Goal: Task Accomplishment & Management: Manage account settings

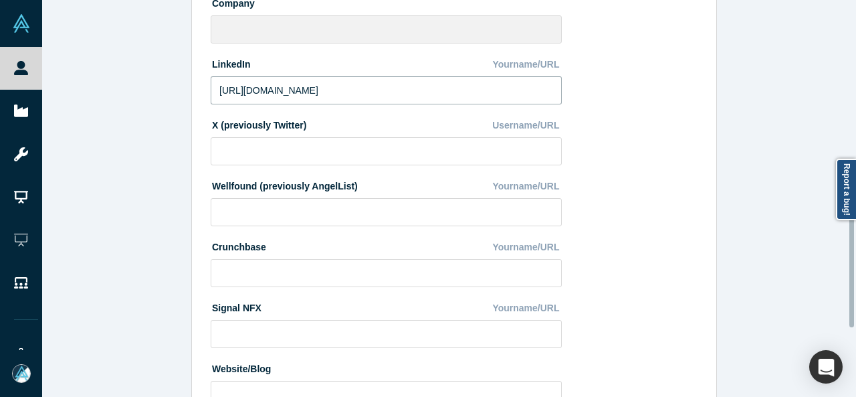
scroll to position [594, 0]
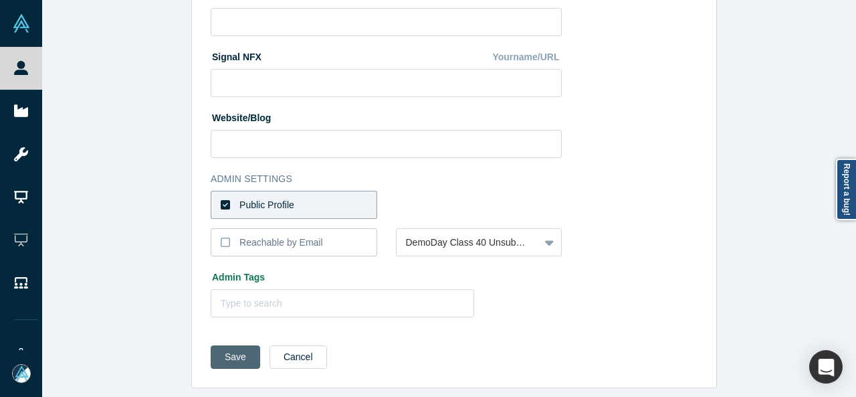
click at [236, 349] on button "Save" at bounding box center [236, 356] width 50 height 23
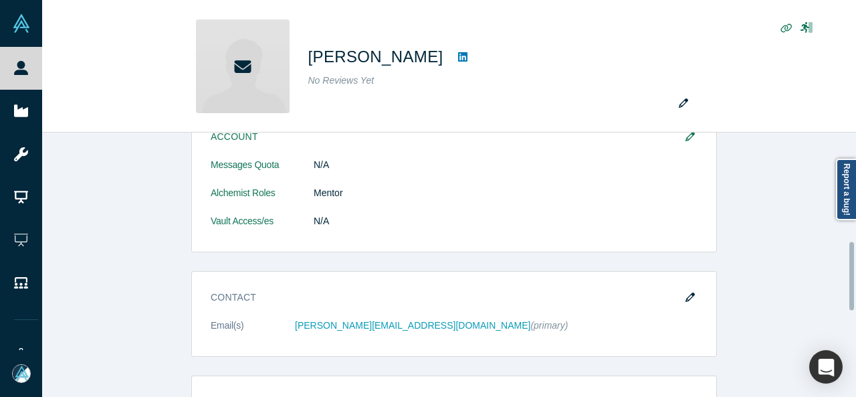
scroll to position [420, 0]
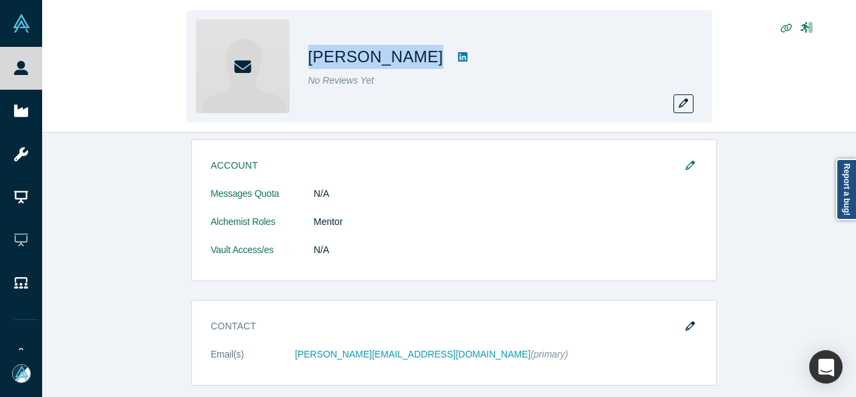
drag, startPoint x: 310, startPoint y: 55, endPoint x: 415, endPoint y: 68, distance: 105.8
click at [415, 68] on div "Patrick White" at bounding box center [495, 57] width 375 height 24
copy div "Patrick White"
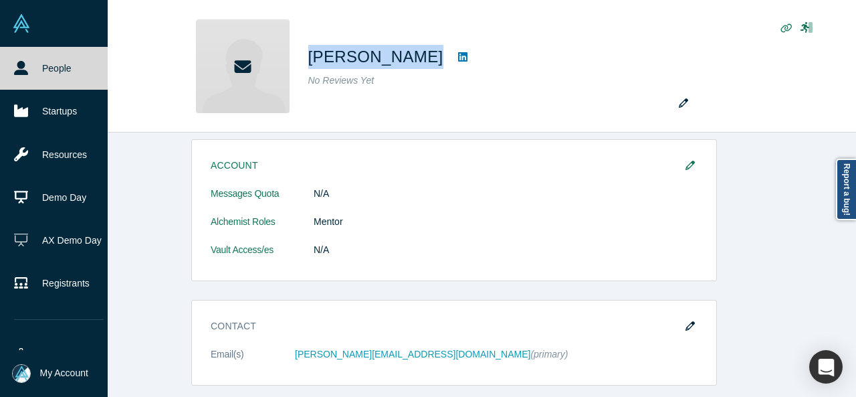
click at [20, 64] on icon at bounding box center [21, 68] width 14 height 14
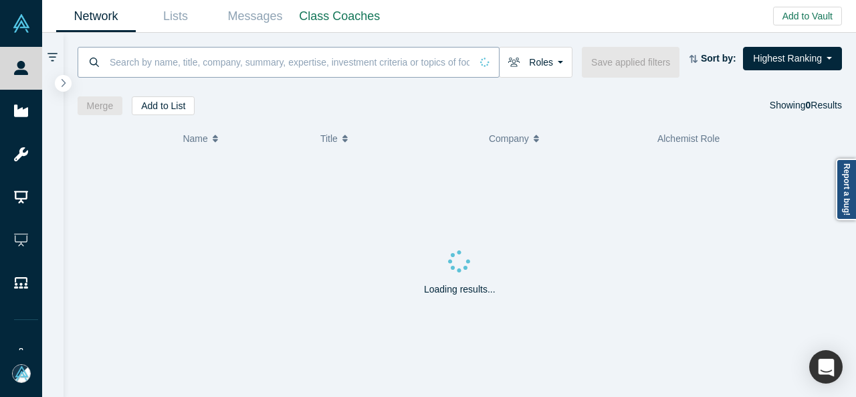
click at [148, 71] on input at bounding box center [289, 61] width 363 height 31
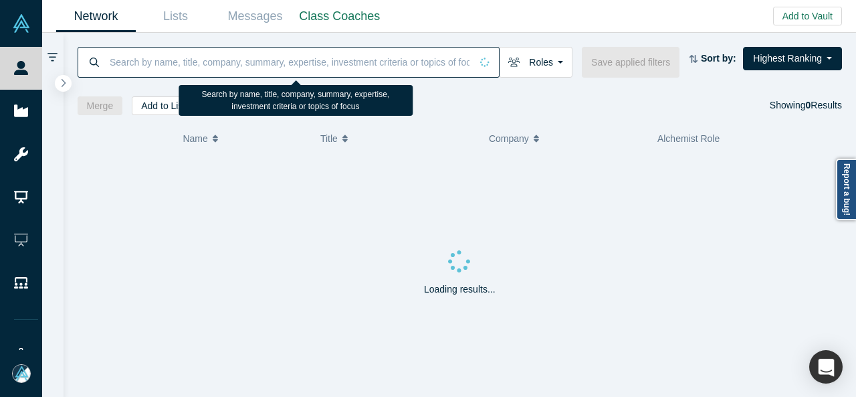
paste input "[PERSON_NAME]"
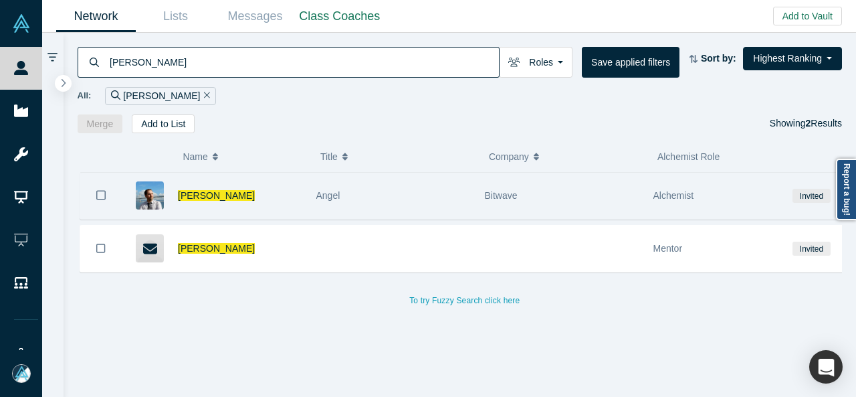
type input "[PERSON_NAME]"
click at [349, 191] on div "Angel" at bounding box center [393, 196] width 155 height 46
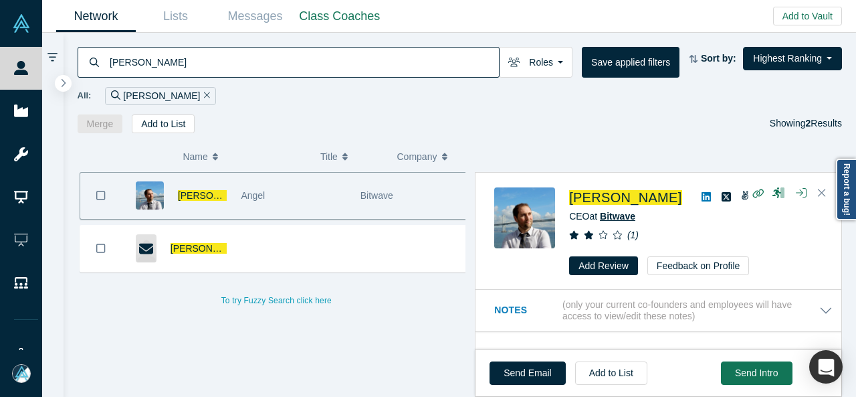
click at [616, 211] on span "Bitwave" at bounding box center [617, 216] width 35 height 11
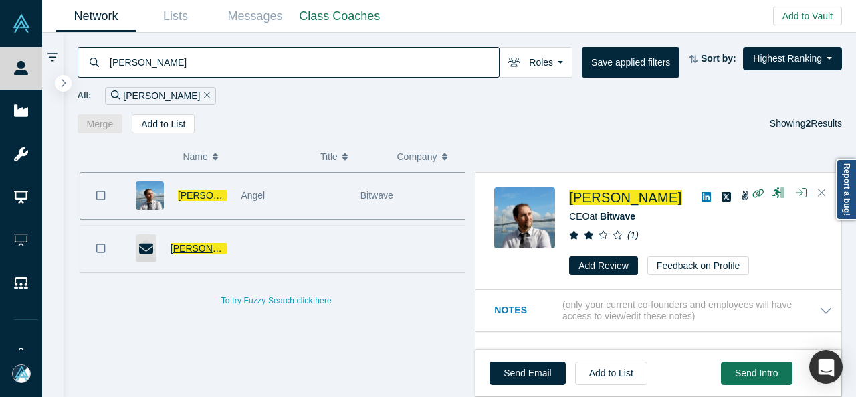
click at [191, 243] on span "[PERSON_NAME]" at bounding box center [209, 248] width 77 height 11
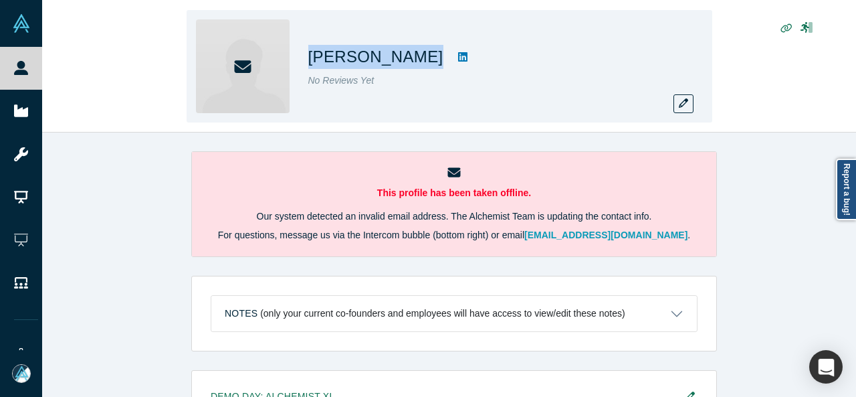
drag, startPoint x: 310, startPoint y: 52, endPoint x: 422, endPoint y: 53, distance: 112.4
click at [422, 53] on div "[PERSON_NAME]" at bounding box center [495, 57] width 375 height 24
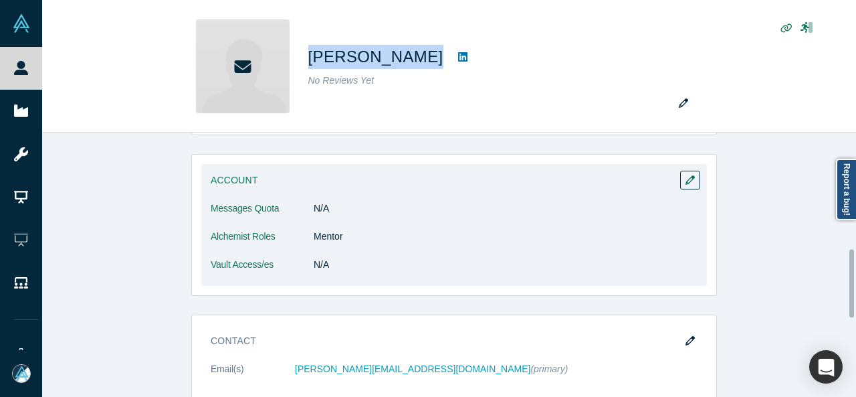
scroll to position [468, 0]
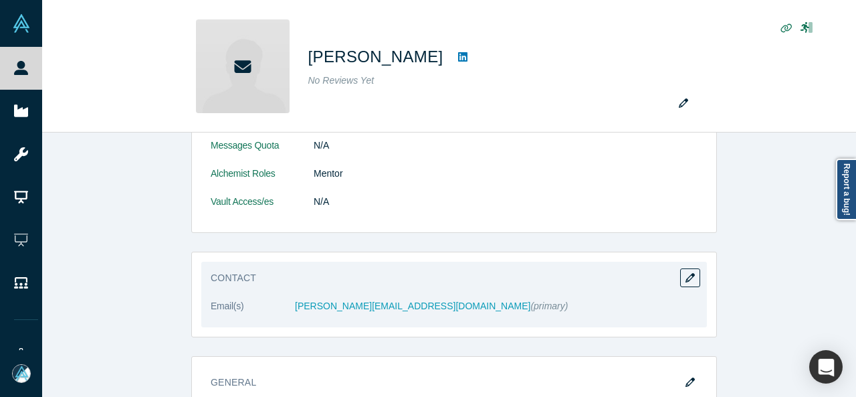
click at [295, 309] on dd "patrick@l-spark.com (primary)" at bounding box center [496, 306] width 403 height 14
drag, startPoint x: 278, startPoint y: 298, endPoint x: 373, endPoint y: 303, distance: 95.2
click at [373, 303] on dl "Email(s) patrick@l-spark.com (primary)" at bounding box center [454, 313] width 487 height 28
copy dl "patrick@l-spark.com"
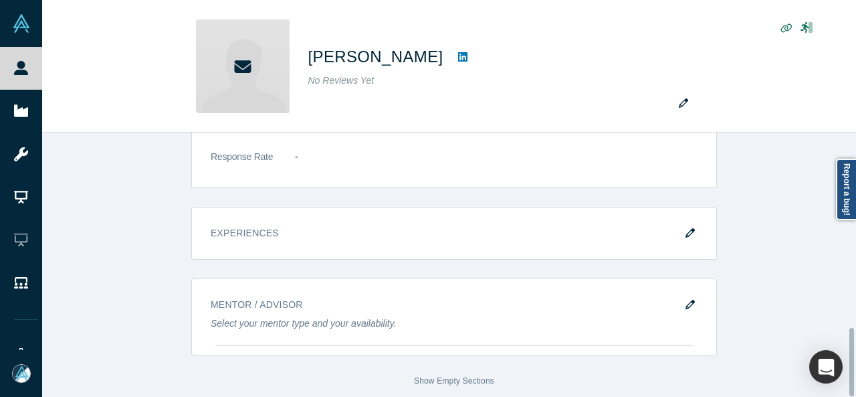
scroll to position [755, 0]
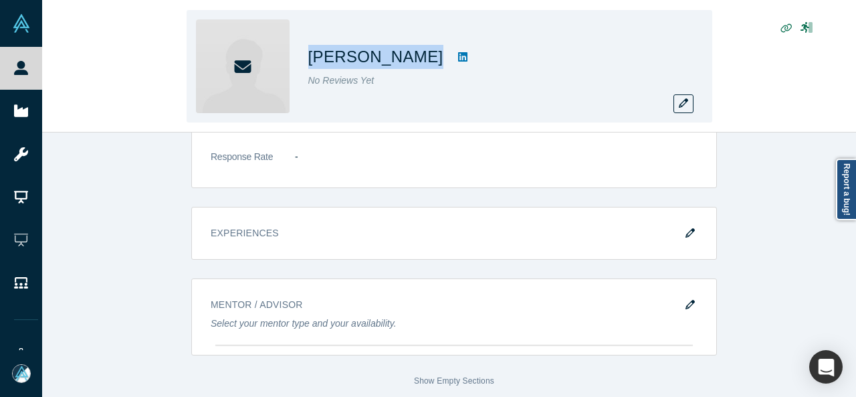
drag, startPoint x: 300, startPoint y: 63, endPoint x: 403, endPoint y: 66, distance: 103.1
click at [403, 66] on div "Patrick White No Reviews Yet" at bounding box center [450, 66] width 526 height 112
copy h1 "Patrick White"
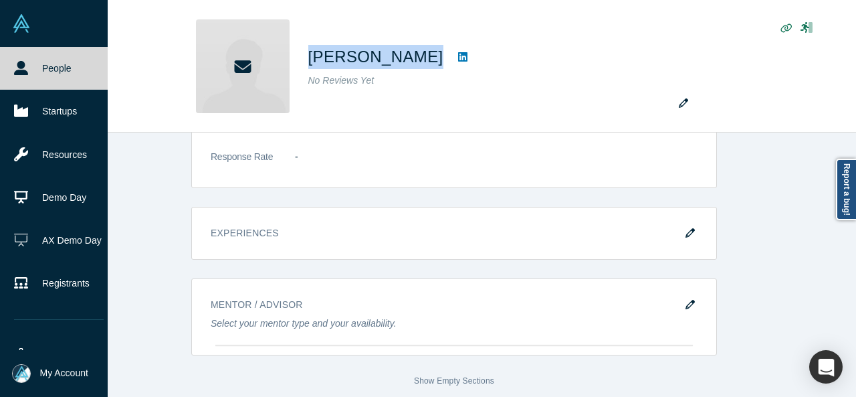
click at [20, 64] on icon at bounding box center [21, 68] width 14 height 14
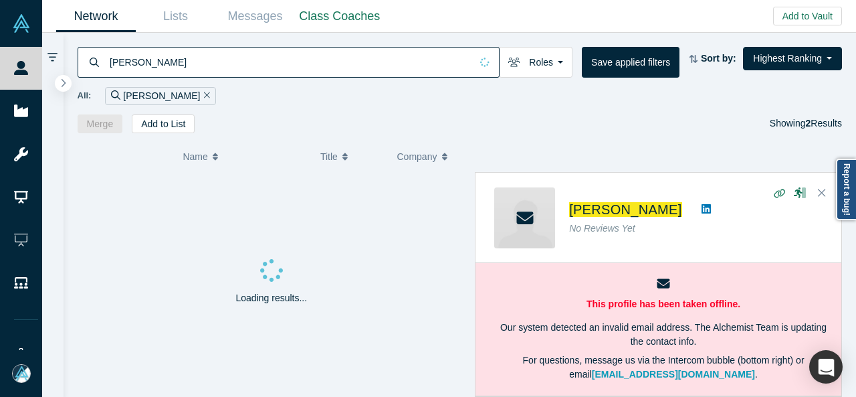
drag, startPoint x: 248, startPoint y: 63, endPoint x: 68, endPoint y: 58, distance: 179.4
click at [68, 58] on div "Patrick White Roles Founders Faculty Mentors Alumni Mentor Angels VCs Corporate…" at bounding box center [460, 83] width 793 height 100
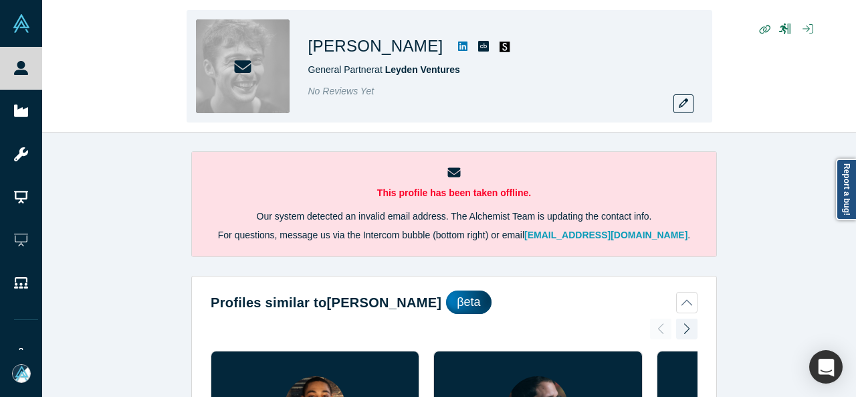
drag, startPoint x: 351, startPoint y: 52, endPoint x: 427, endPoint y: 54, distance: 76.3
click at [427, 54] on h1 "[PERSON_NAME]" at bounding box center [375, 46] width 135 height 24
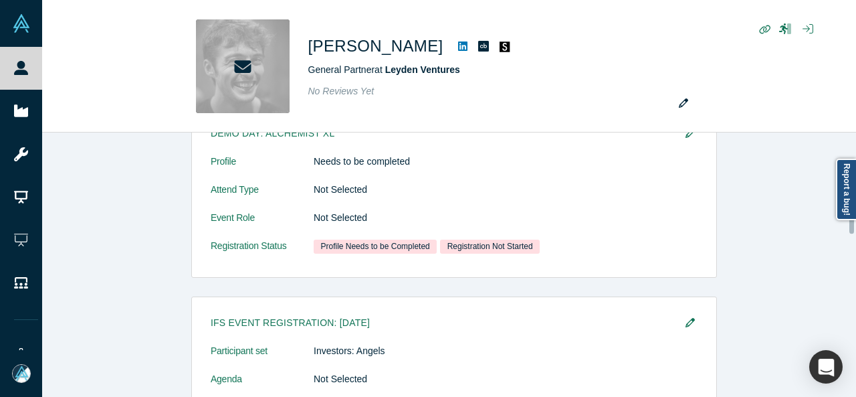
scroll to position [803, 0]
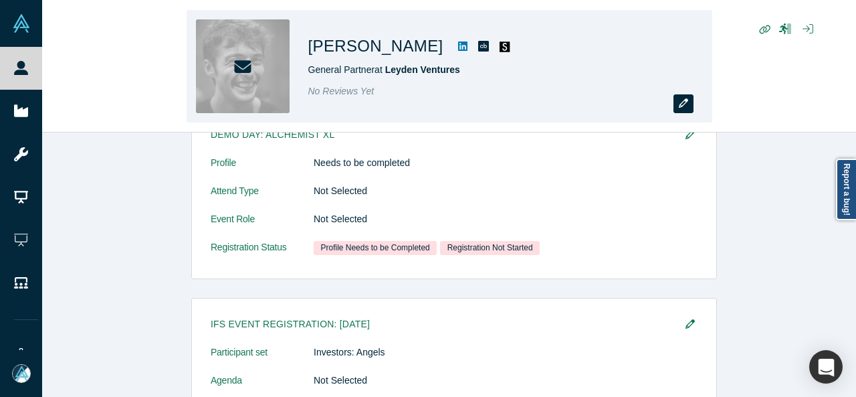
click at [681, 106] on icon "button" at bounding box center [683, 102] width 9 height 9
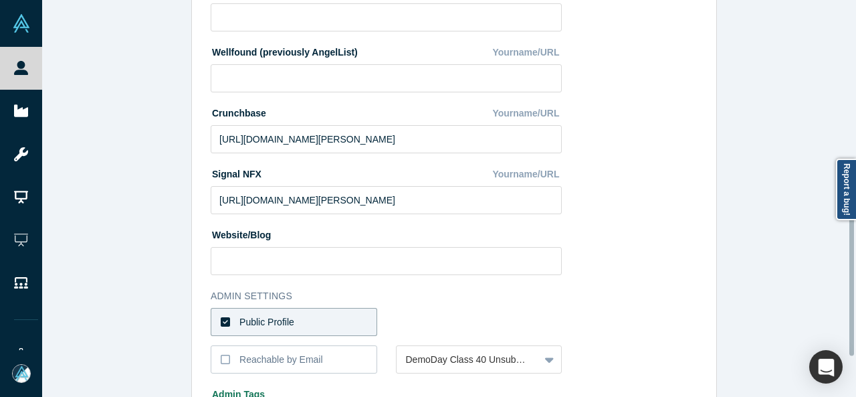
scroll to position [594, 0]
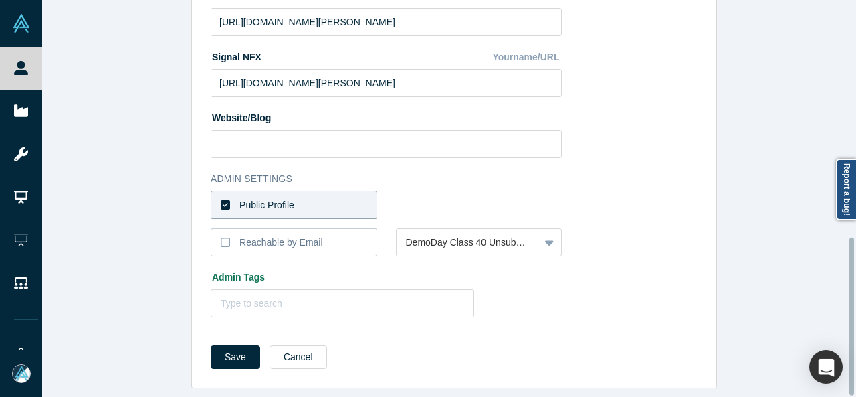
click at [308, 195] on label "Public Profile" at bounding box center [294, 205] width 167 height 28
click at [0, 0] on input "Public Profile" at bounding box center [0, 0] width 0 height 0
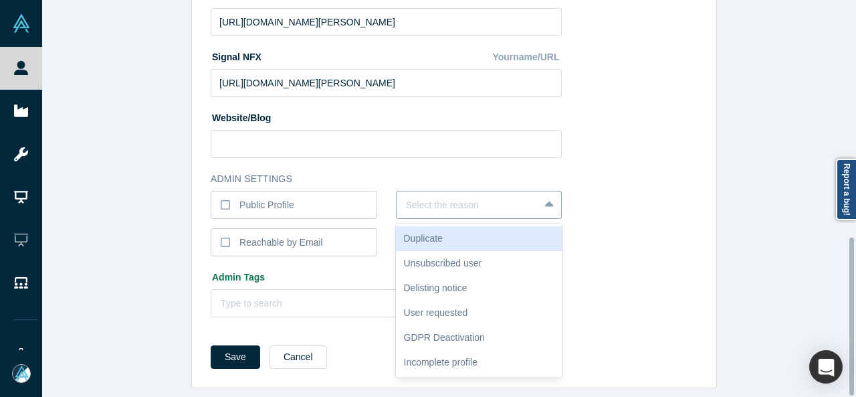
click at [424, 197] on div at bounding box center [468, 205] width 124 height 17
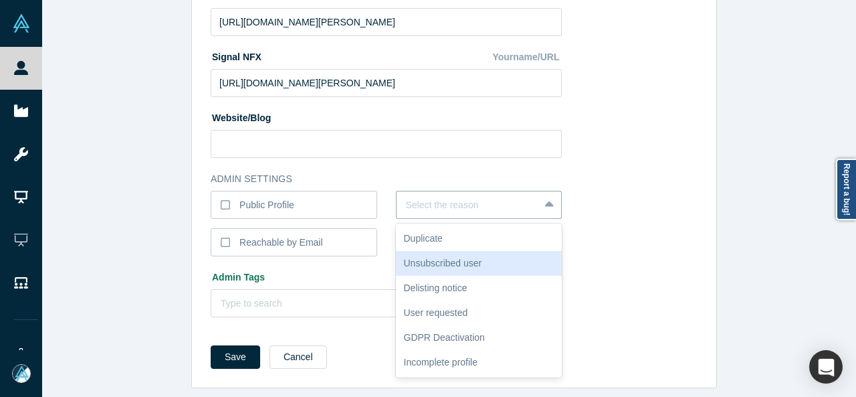
click at [444, 256] on div "Unsubscribed user" at bounding box center [479, 263] width 167 height 25
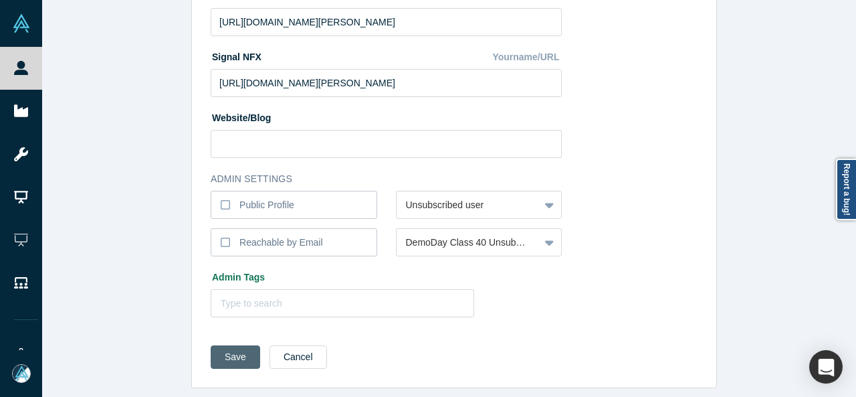
click at [240, 345] on button "Save" at bounding box center [236, 356] width 50 height 23
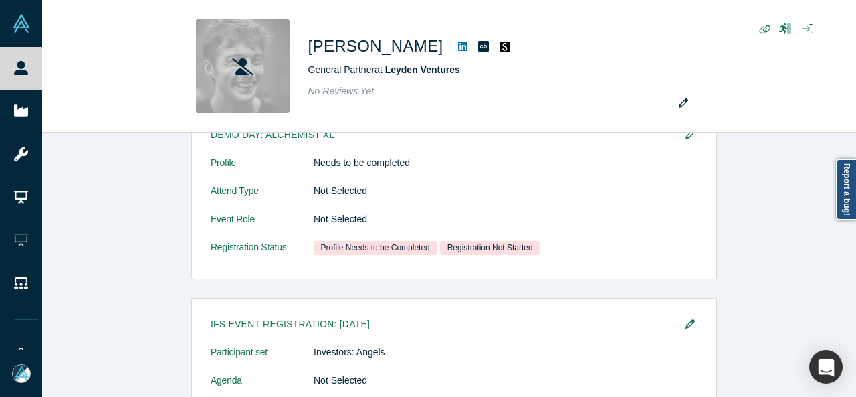
scroll to position [0, 0]
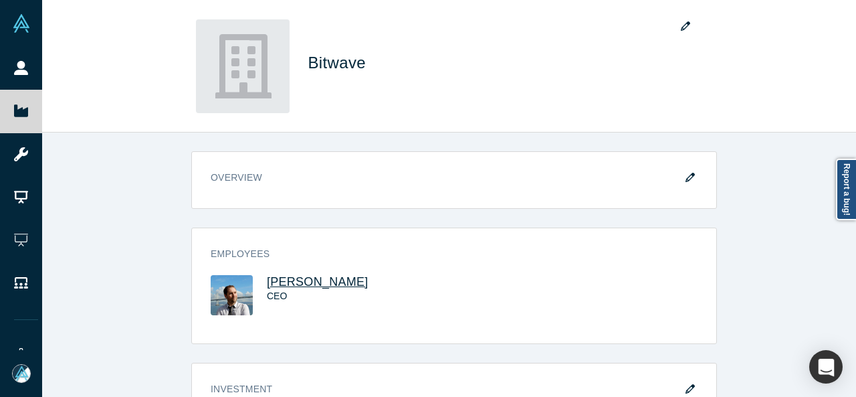
click at [274, 280] on span "[PERSON_NAME]" at bounding box center [318, 281] width 102 height 13
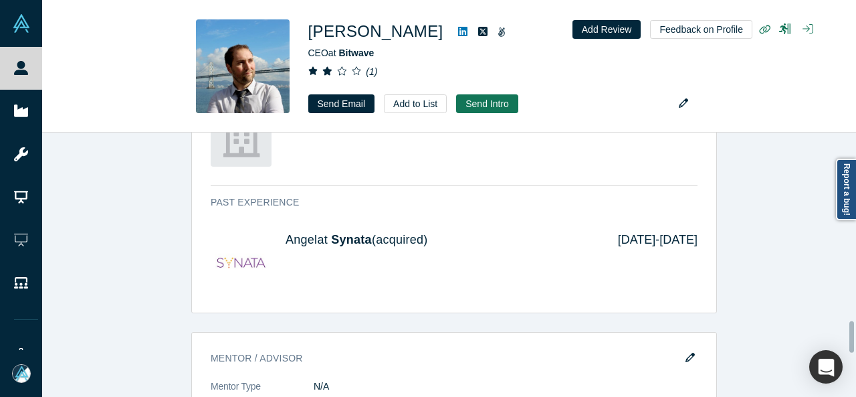
scroll to position [1647, 0]
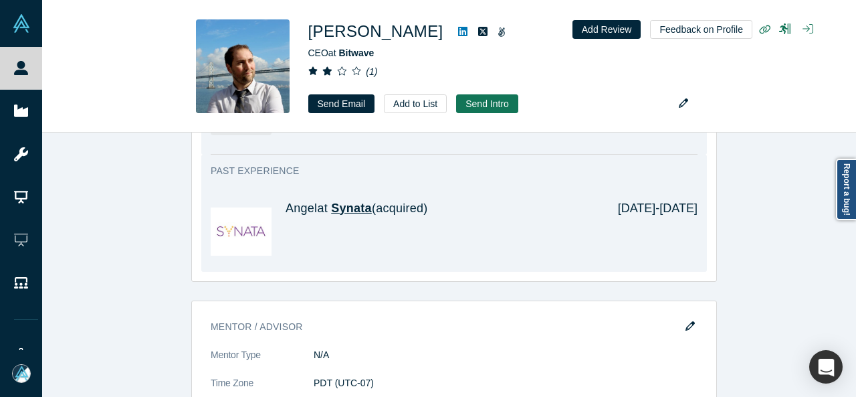
click at [359, 205] on span "Synata" at bounding box center [351, 207] width 41 height 13
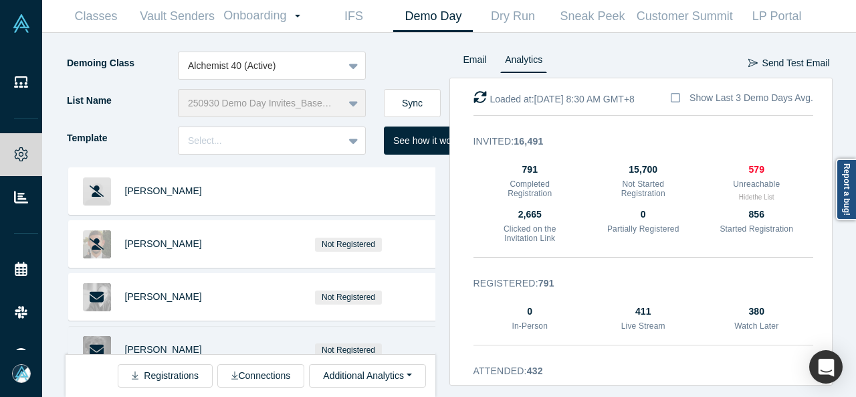
scroll to position [9867, 0]
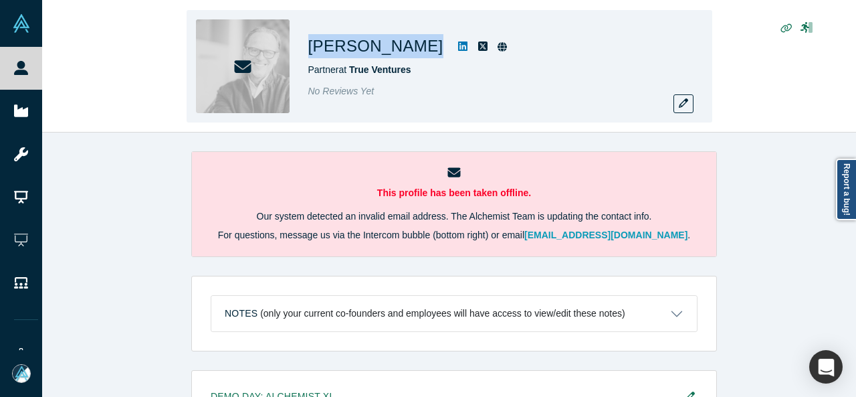
click at [409, 53] on div "[PERSON_NAME]" at bounding box center [495, 46] width 375 height 24
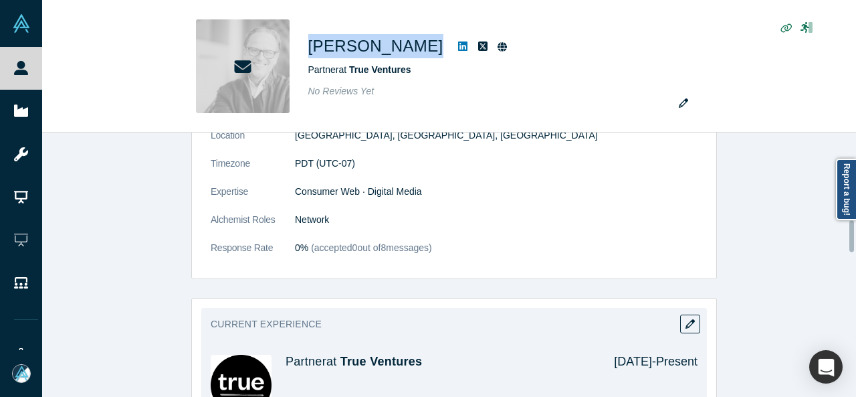
scroll to position [736, 0]
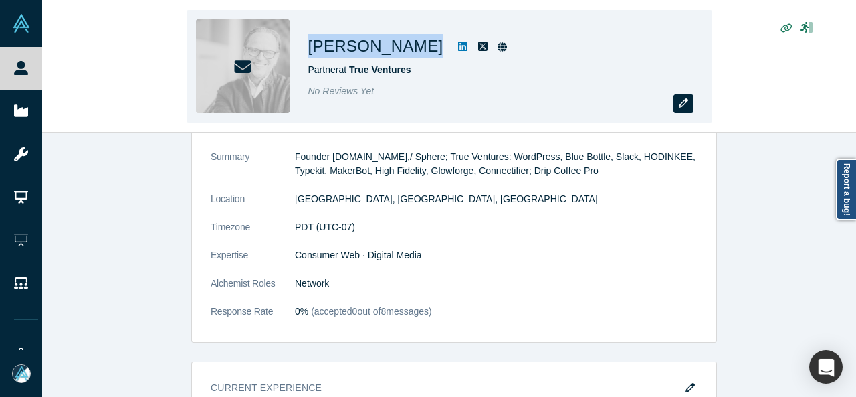
click at [685, 100] on icon "button" at bounding box center [683, 102] width 9 height 9
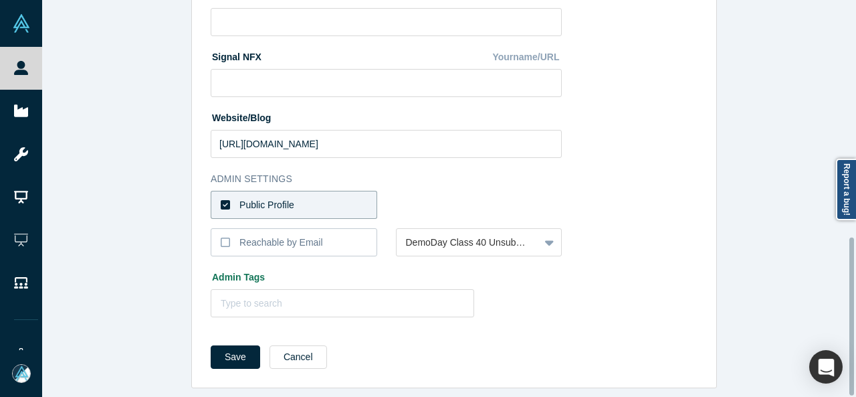
scroll to position [594, 0]
click at [285, 200] on div "Public Profile" at bounding box center [267, 205] width 55 height 14
click at [324, 191] on label "Public Profile" at bounding box center [294, 205] width 167 height 28
click at [0, 0] on input "Public Profile" at bounding box center [0, 0] width 0 height 0
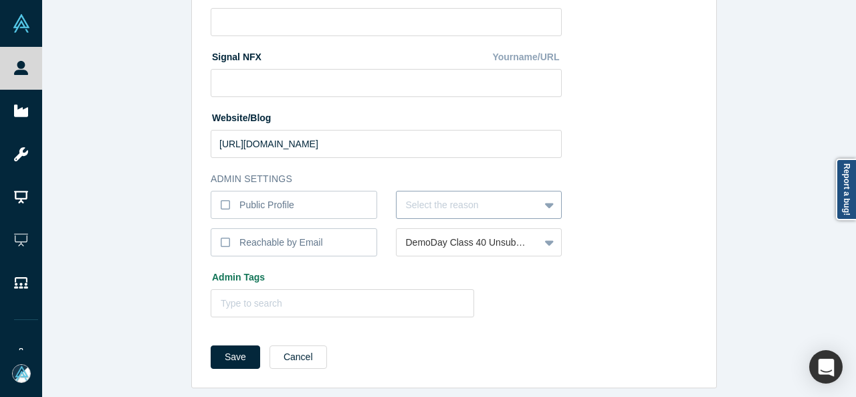
click at [432, 197] on div at bounding box center [468, 205] width 124 height 17
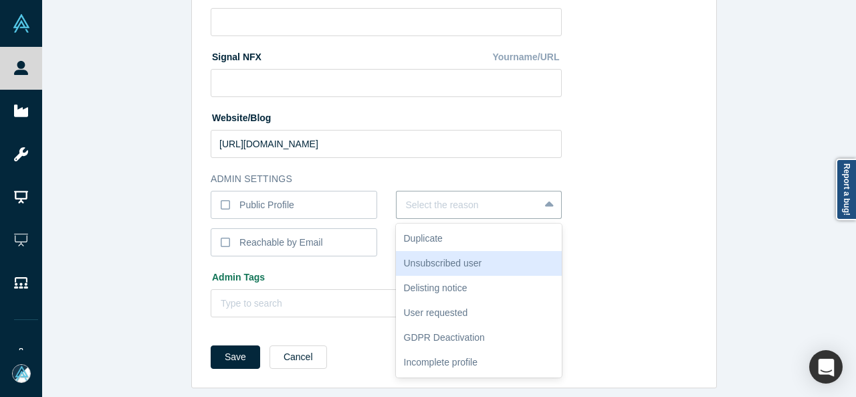
click at [424, 252] on div "Unsubscribed user" at bounding box center [479, 263] width 167 height 25
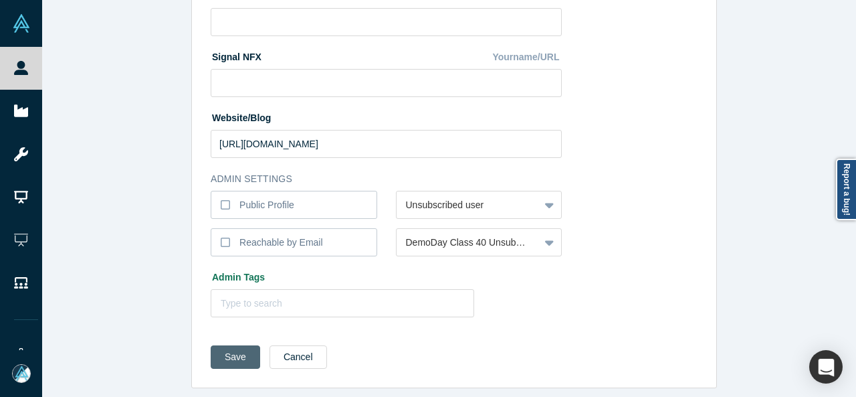
click at [229, 353] on button "Save" at bounding box center [236, 356] width 50 height 23
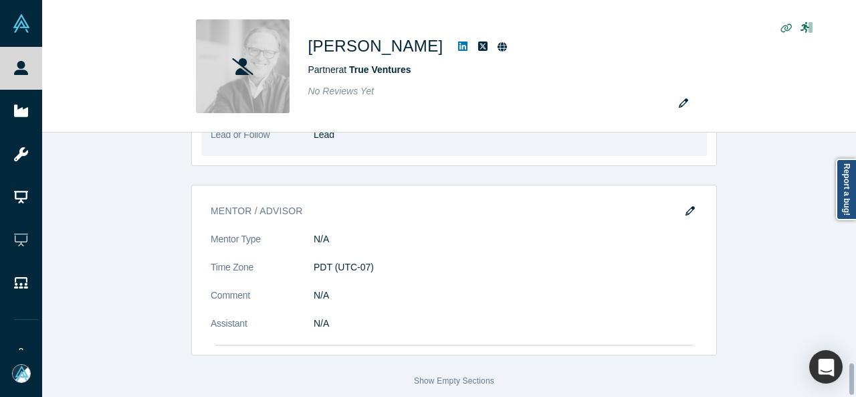
scroll to position [1969, 0]
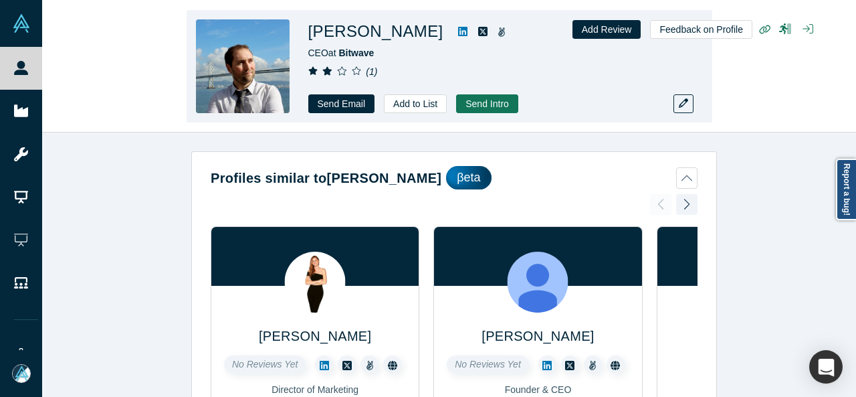
click at [108, 86] on div "Patrick White CEO at Bitwave ( 1 ) Send Email Add to List Send Intro Add Review…" at bounding box center [449, 67] width 814 height 132
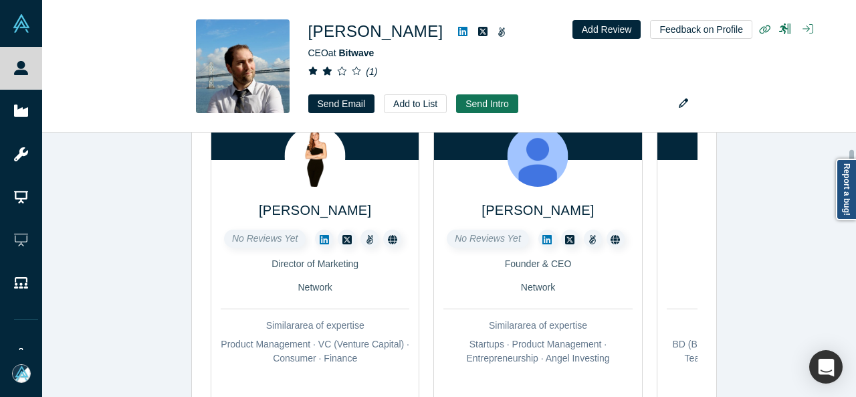
scroll to position [134, 0]
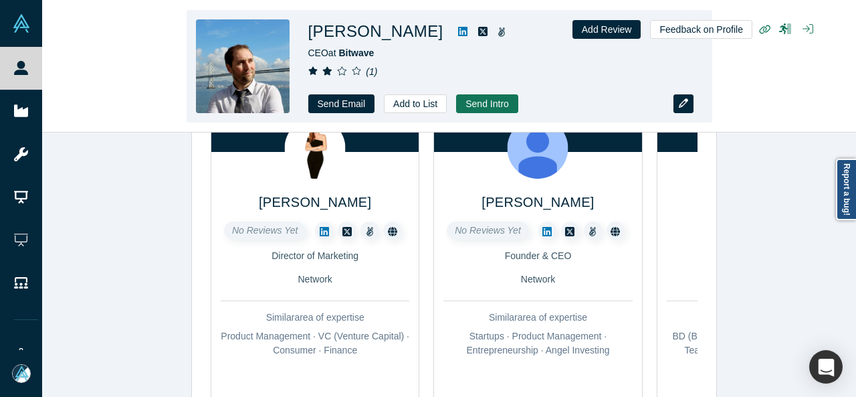
click at [682, 108] on icon "button" at bounding box center [683, 102] width 9 height 9
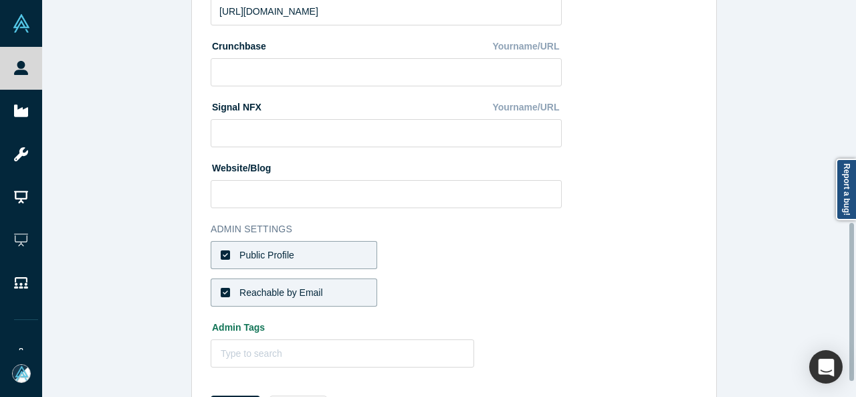
scroll to position [594, 0]
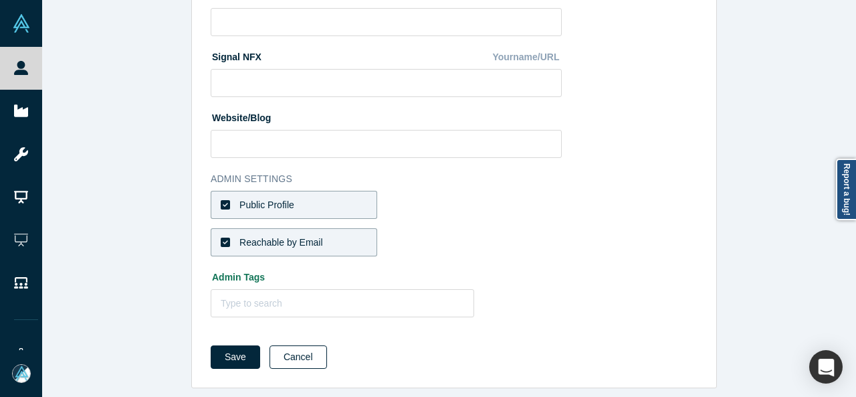
click at [298, 347] on button "Cancel" at bounding box center [299, 356] width 58 height 23
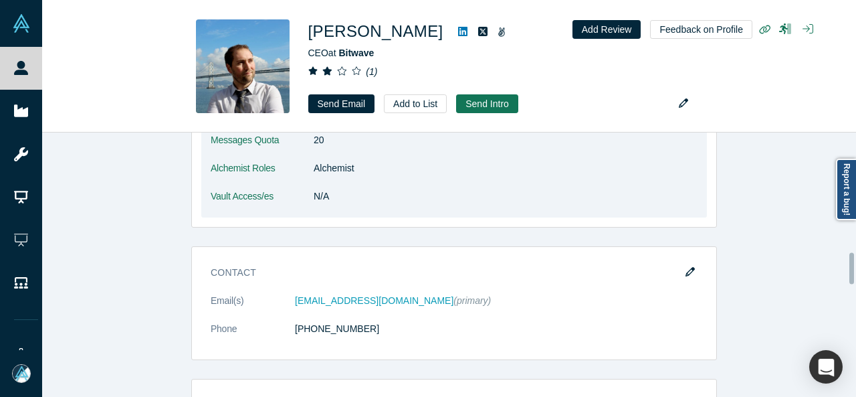
scroll to position [1004, 0]
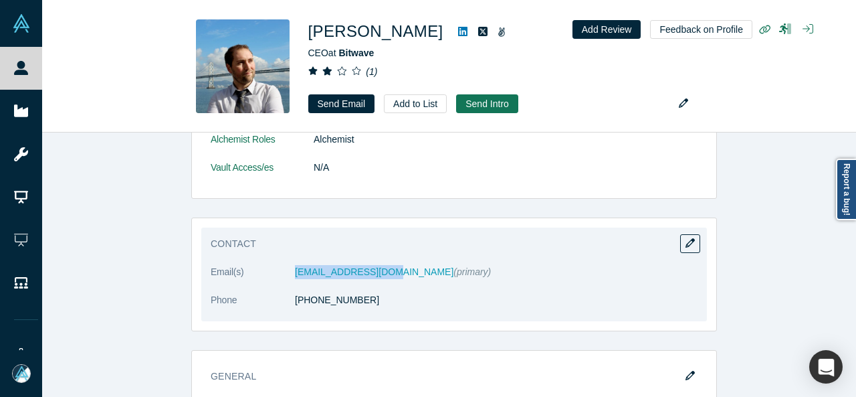
drag, startPoint x: 280, startPoint y: 275, endPoint x: 377, endPoint y: 274, distance: 97.0
click at [377, 274] on dl "Email(s) pat.white@gmail.com (primary) Phone (831) 601-9288" at bounding box center [454, 293] width 487 height 56
copy dl "pat.white@gmail.com"
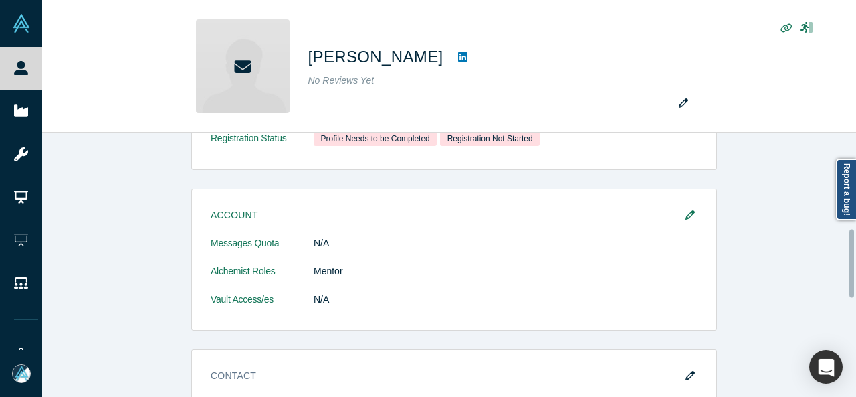
scroll to position [401, 0]
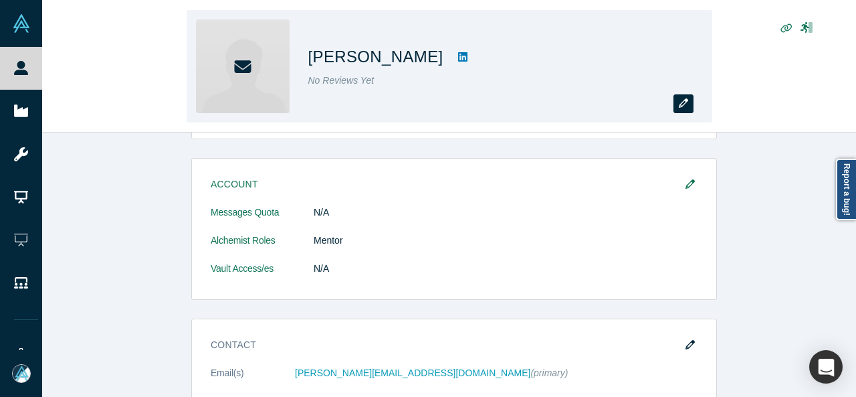
click at [676, 103] on button "button" at bounding box center [684, 103] width 20 height 19
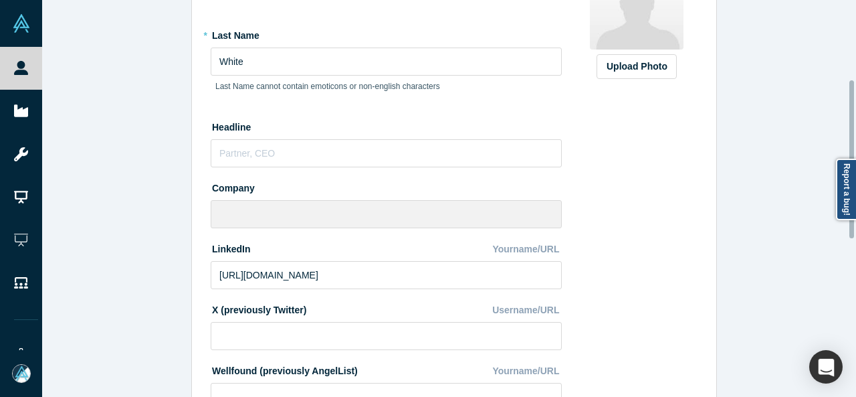
scroll to position [201, 0]
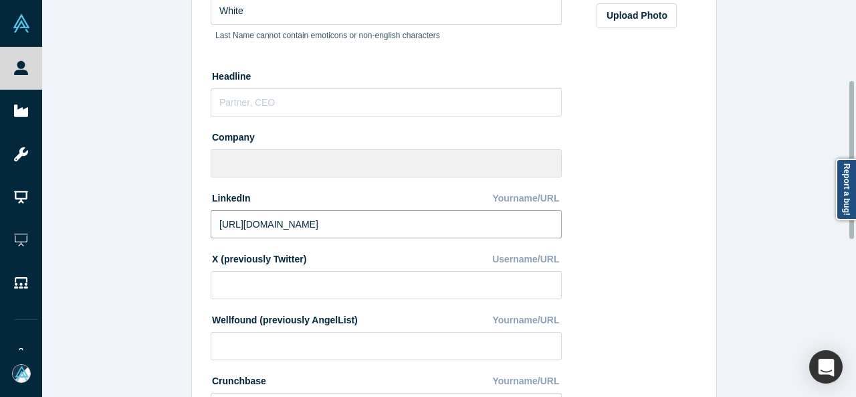
drag, startPoint x: 388, startPoint y: 227, endPoint x: 175, endPoint y: 229, distance: 212.8
click at [175, 229] on div "Edit Profile * First Name Patrick First Name cannot contain emoticons or non-en…" at bounding box center [454, 203] width 824 height 407
paste input "www.linkedin.com/in/patrick-white-b296214a/"
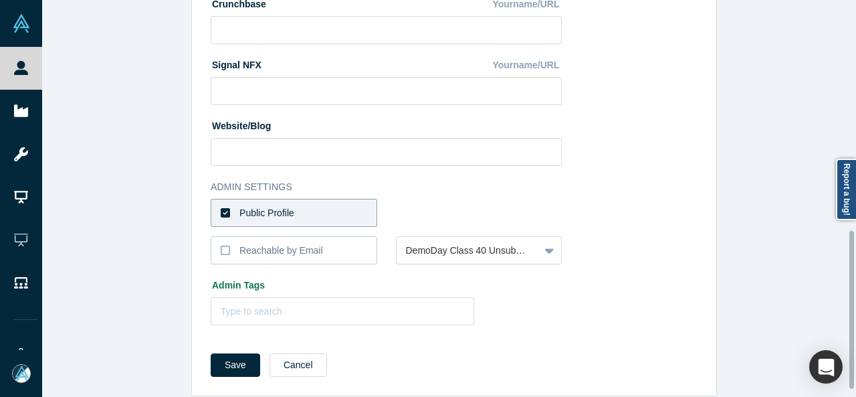
scroll to position [594, 0]
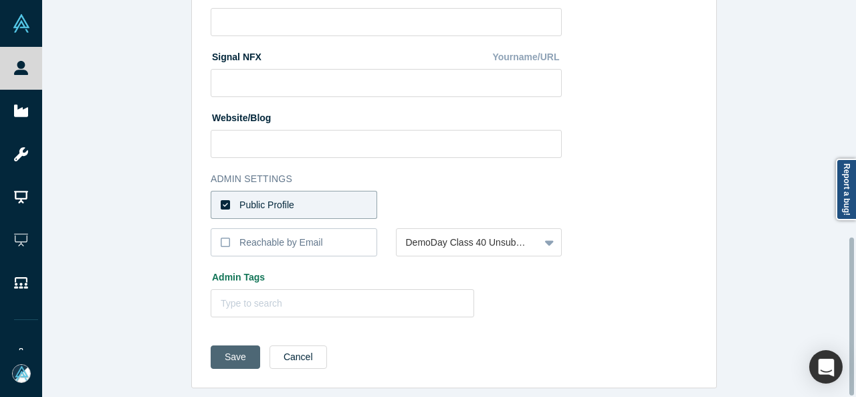
type input "https://www.linkedin.com/in/patrick-white-b296214a/"
click at [226, 345] on button "Save" at bounding box center [236, 356] width 50 height 23
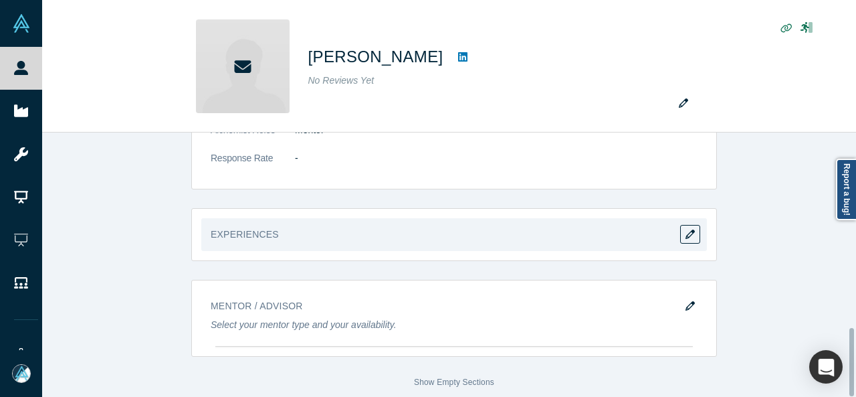
scroll to position [755, 0]
click at [686, 228] on icon "button" at bounding box center [690, 232] width 9 height 9
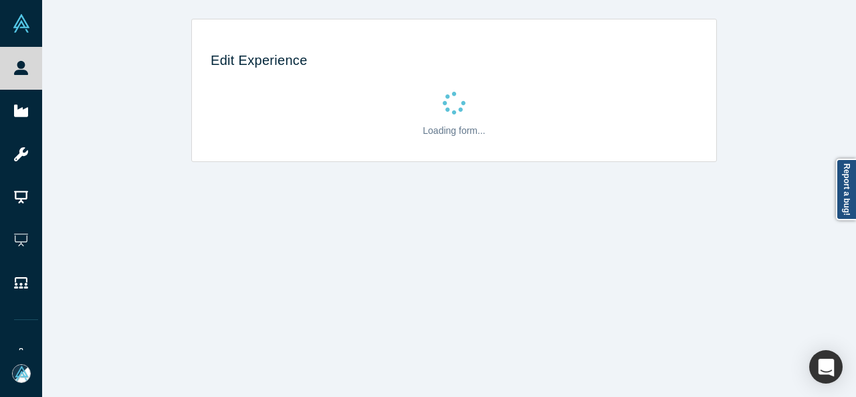
scroll to position [0, 0]
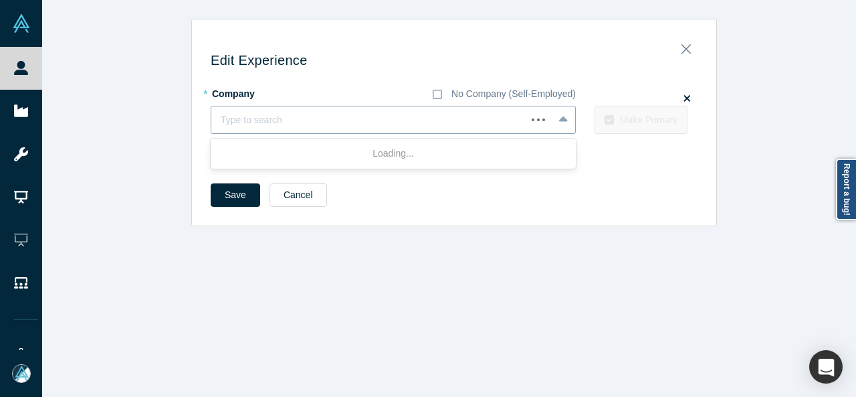
click at [266, 116] on div at bounding box center [369, 120] width 296 height 17
paste input "Co-Founder + Managing Director"
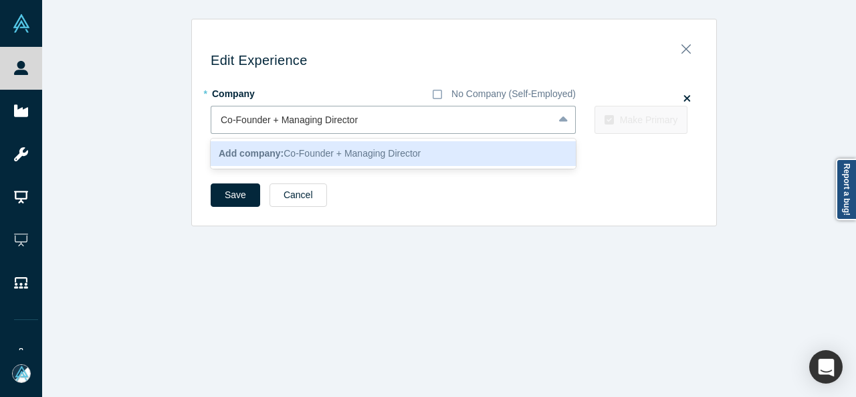
type input "Co-Founder + Managing Director"
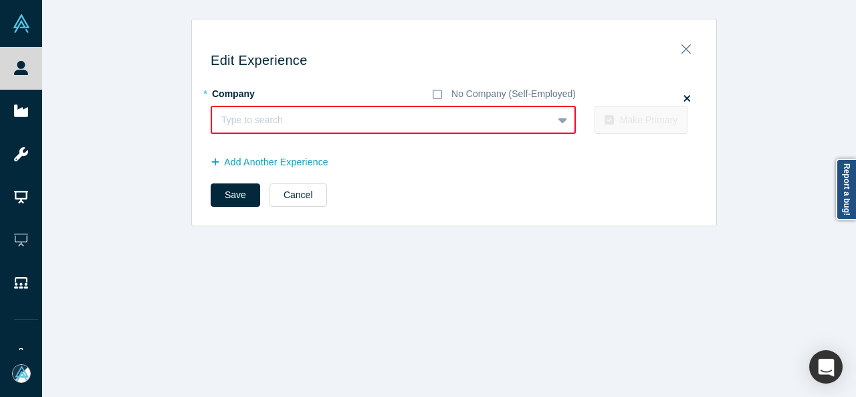
paste input "Co-Founder + Managing Director Co-Founder + Managing Director L-Spark"
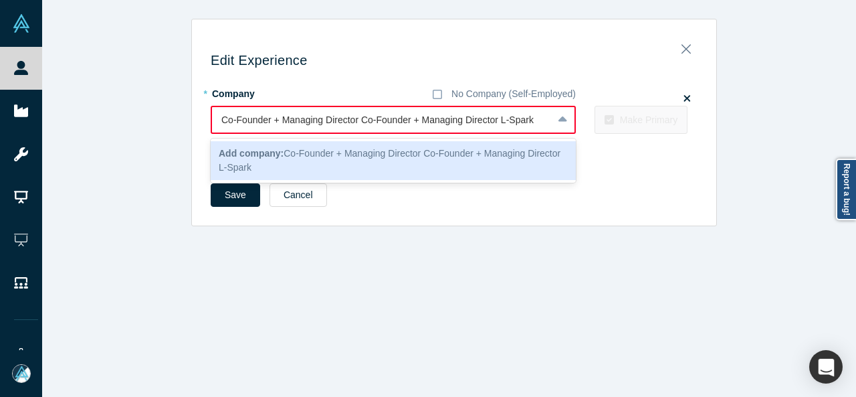
drag, startPoint x: 500, startPoint y: 124, endPoint x: 135, endPoint y: 124, distance: 365.3
click at [135, 124] on div "Edit Experience * Company No Company (Self-Employed) 1 result available for sea…" at bounding box center [454, 122] width 824 height 207
type input "L-Spark"
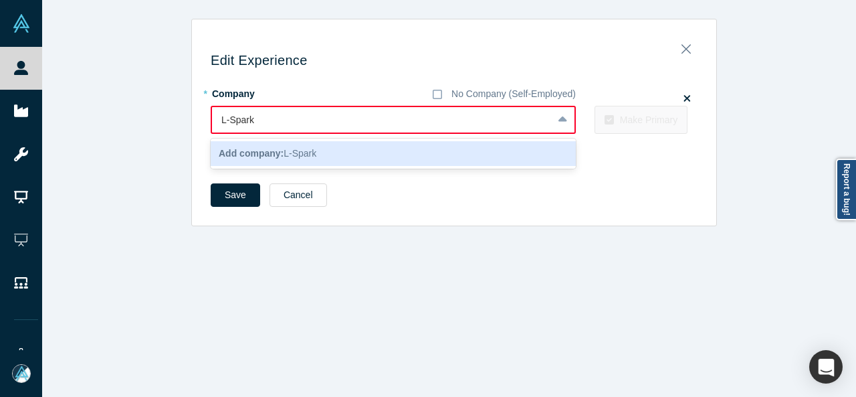
click at [306, 163] on div "Add company: L-Spark" at bounding box center [393, 153] width 365 height 25
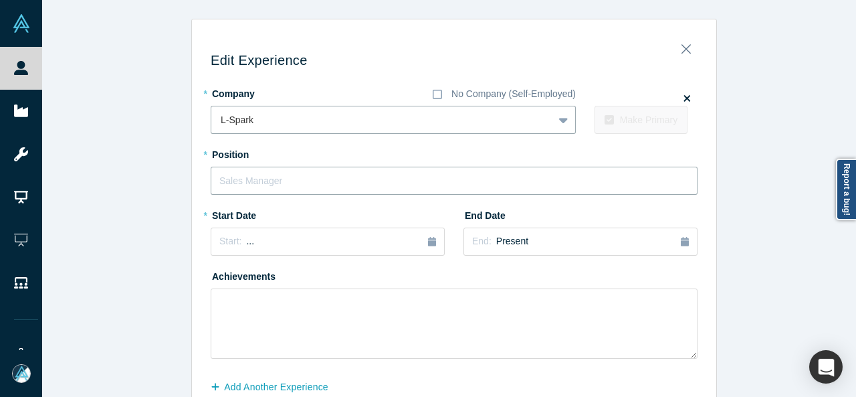
click at [287, 183] on input "text" at bounding box center [454, 181] width 487 height 28
paste input "Co-Founder + Managing Director Co-Founder + Managing Director"
drag, startPoint x: 355, startPoint y: 182, endPoint x: 136, endPoint y: 173, distance: 218.3
click at [138, 176] on div "Edit Experience * Company No Company (Self-Employed) L-Spark To pick up a dragg…" at bounding box center [454, 235] width 824 height 432
type input "Co-Founder + Managing Director"
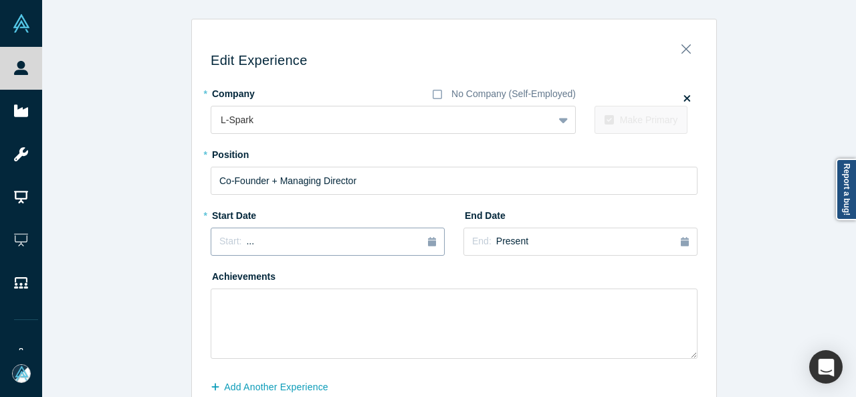
click at [372, 238] on div "Start: ..." at bounding box center [327, 241] width 217 height 15
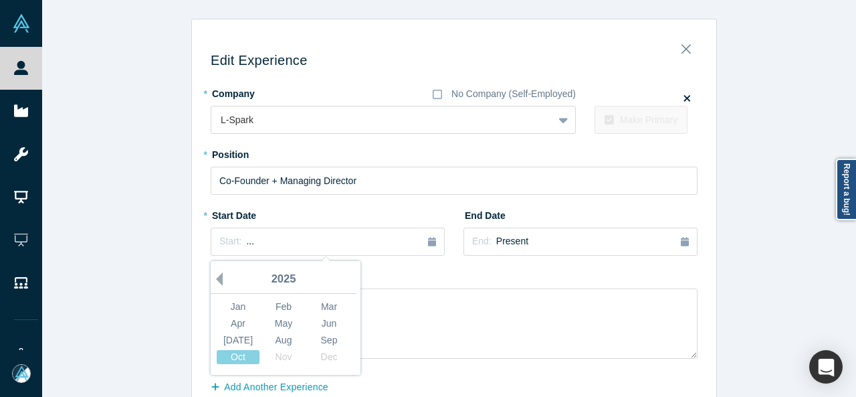
click at [215, 278] on button "Previous Year" at bounding box center [215, 278] width 13 height 13
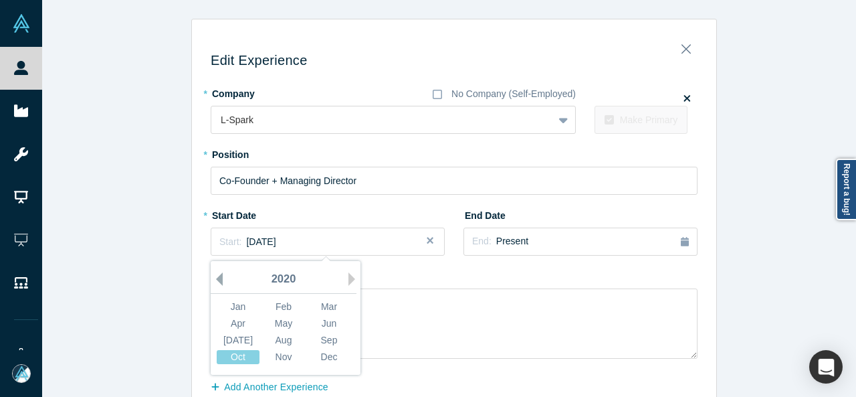
click at [215, 278] on button "Previous Year" at bounding box center [215, 278] width 13 height 13
click at [215, 277] on button "Previous Year" at bounding box center [215, 278] width 13 height 13
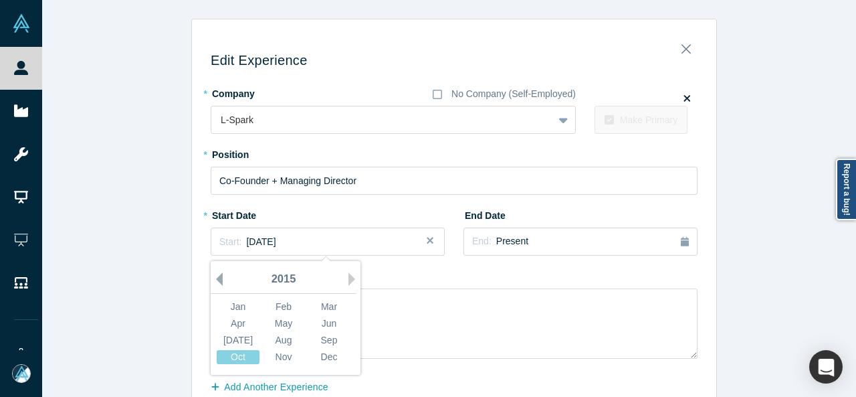
click at [215, 277] on button "Previous Year" at bounding box center [215, 278] width 13 height 13
click at [327, 322] on div "Jun" at bounding box center [329, 323] width 43 height 14
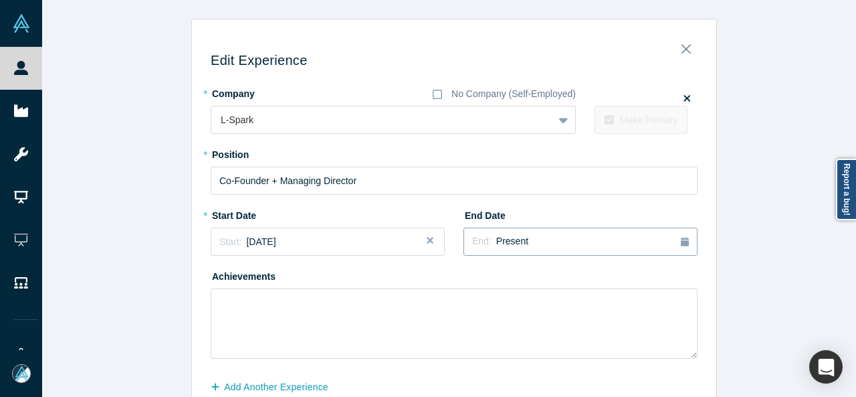
click at [496, 244] on span "Present" at bounding box center [512, 241] width 32 height 11
click at [624, 326] on div "May" at bounding box center [621, 323] width 43 height 14
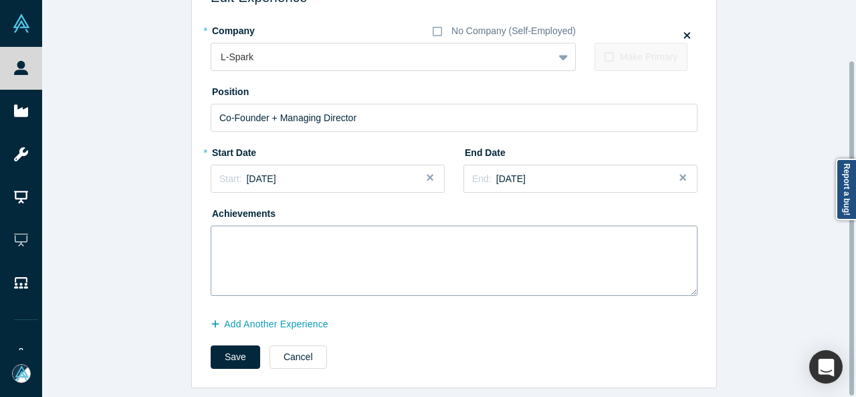
scroll to position [71, 0]
click at [290, 320] on button "Add Another Experience" at bounding box center [277, 323] width 132 height 23
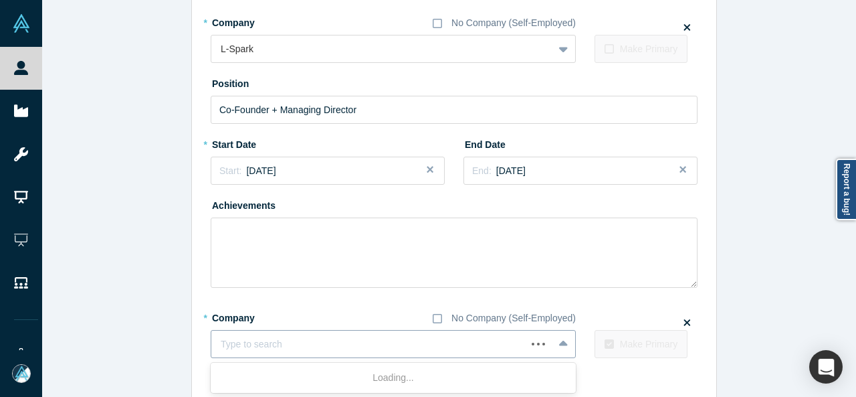
click at [305, 342] on div at bounding box center [369, 344] width 296 height 17
paste input "Director of Corporate Programs Director of Corporate Programs Solink"
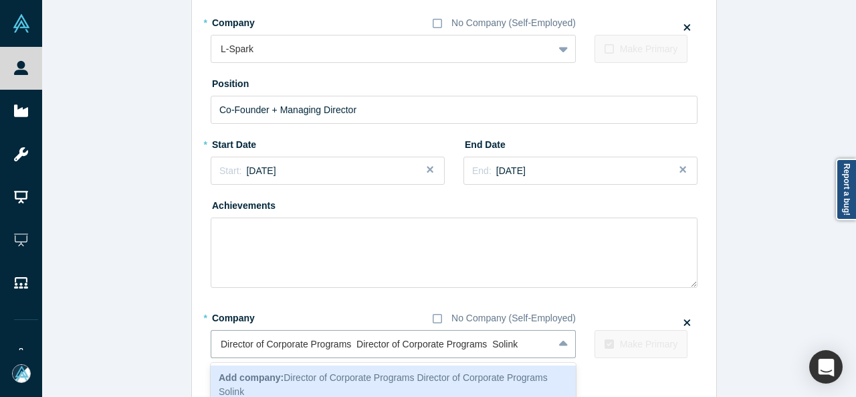
drag, startPoint x: 488, startPoint y: 347, endPoint x: 199, endPoint y: 345, distance: 289.7
click at [199, 345] on div "Edit Experience * Company No Company (Self-Employed) L-Spark To pick up a dragg…" at bounding box center [454, 204] width 525 height 492
type input "Solink"
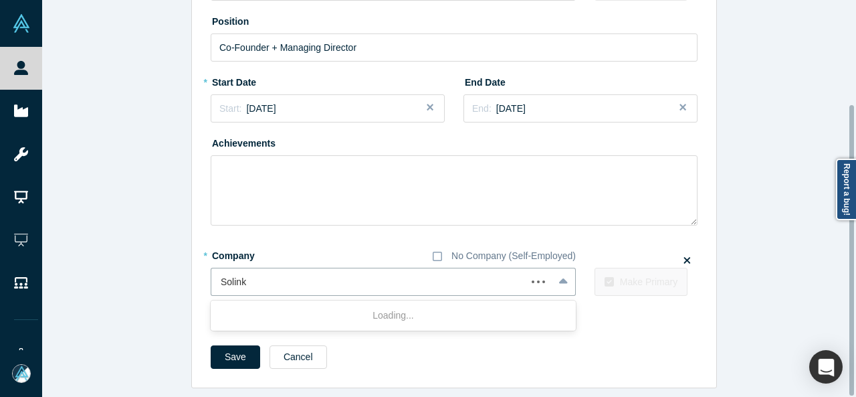
scroll to position [142, 0]
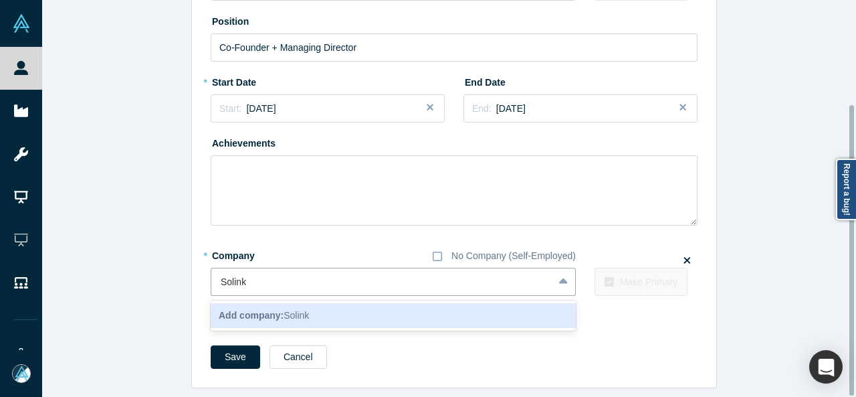
click at [286, 312] on div "Add company: Solink" at bounding box center [393, 315] width 365 height 25
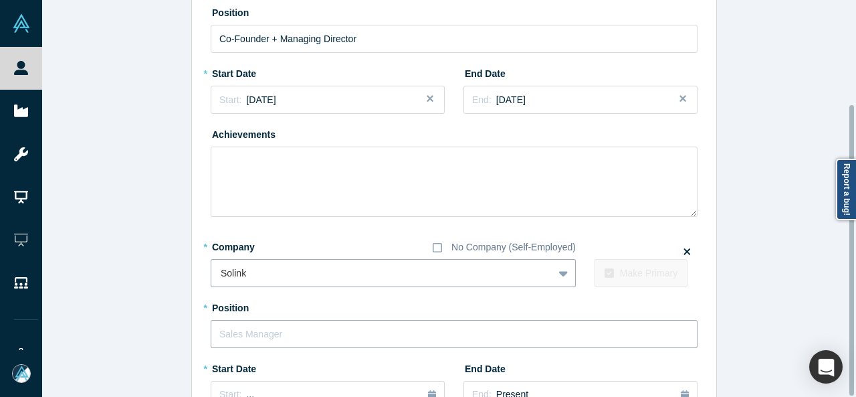
click at [271, 335] on input "text" at bounding box center [454, 334] width 487 height 28
paste input "Director of Corporate Programs Director of Corporate Programs"
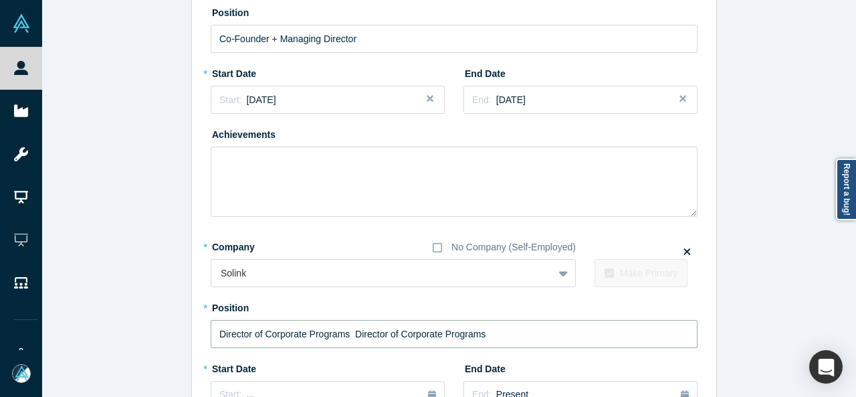
drag, startPoint x: 343, startPoint y: 334, endPoint x: 501, endPoint y: 345, distance: 158.9
click at [501, 345] on input "Director of Corporate Programs Director of Corporate Programs" at bounding box center [454, 334] width 487 height 28
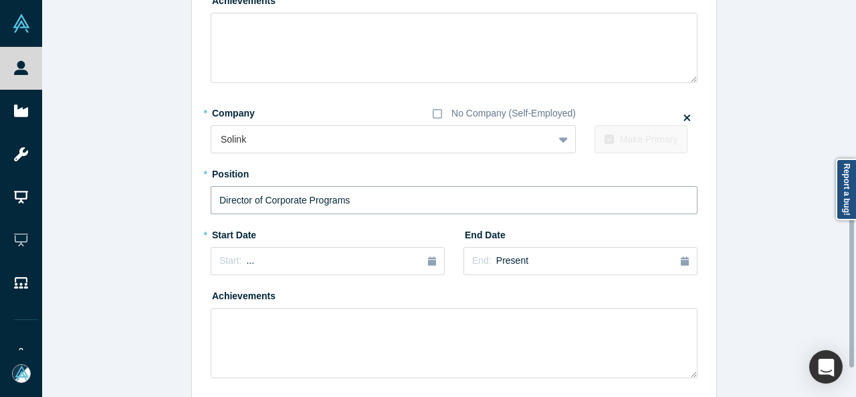
scroll to position [343, 0]
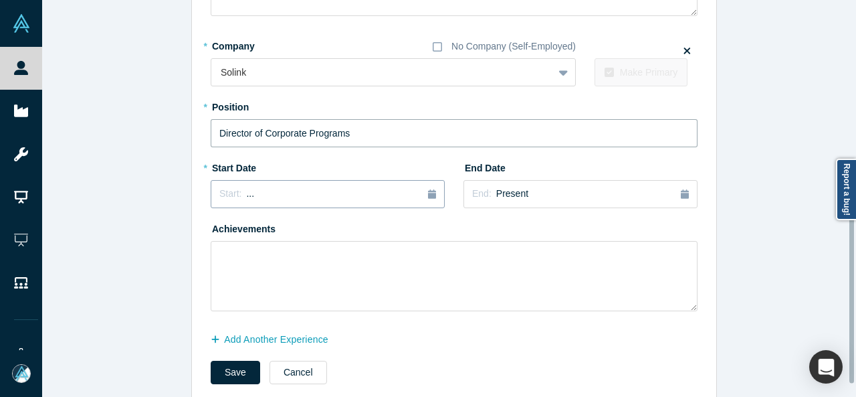
type input "Director of Corporate Programs"
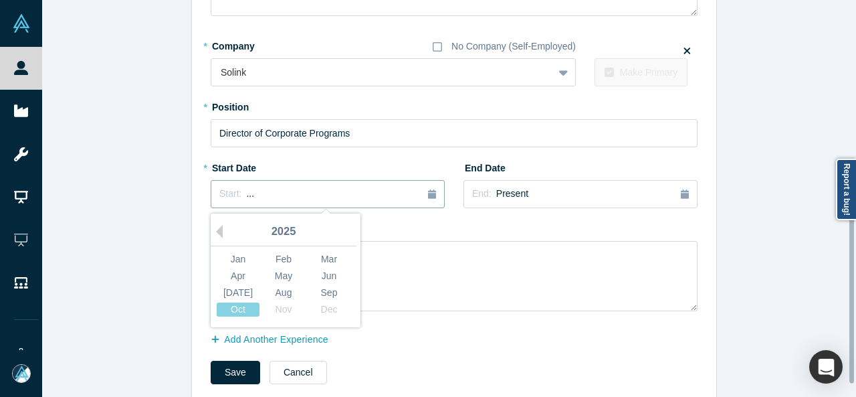
click at [219, 197] on span "Start:" at bounding box center [230, 193] width 22 height 11
click at [287, 274] on div "May" at bounding box center [283, 276] width 43 height 14
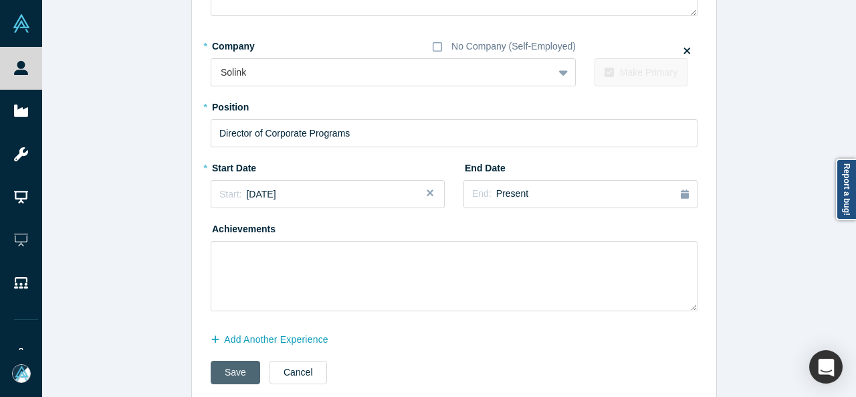
click at [226, 370] on button "Save" at bounding box center [236, 372] width 50 height 23
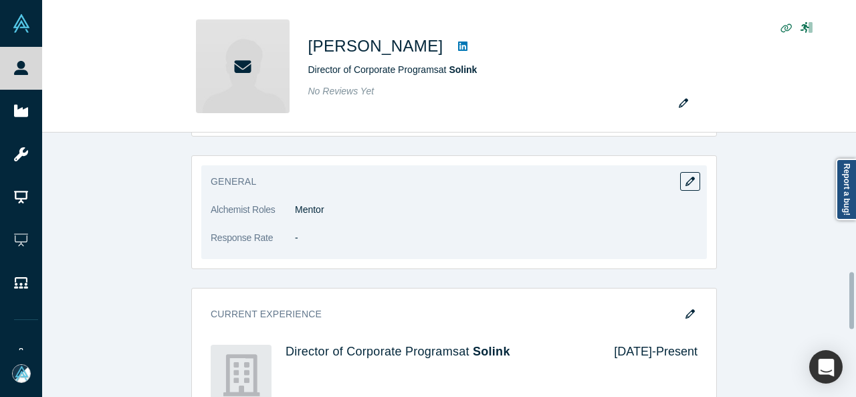
scroll to position [602, 0]
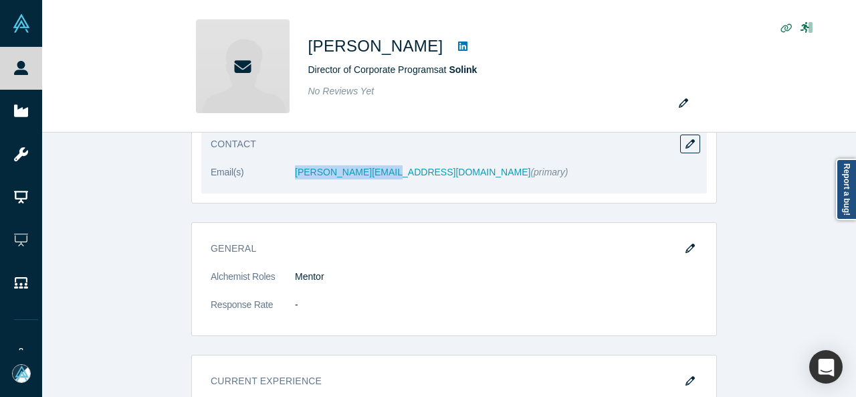
drag, startPoint x: 282, startPoint y: 176, endPoint x: 372, endPoint y: 177, distance: 90.3
click at [372, 177] on dl "Email(s) patrick@l-spark.com (primary)" at bounding box center [454, 179] width 487 height 28
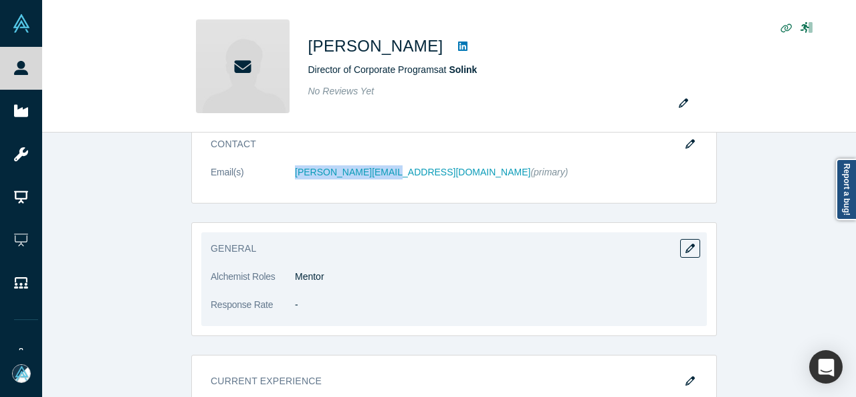
copy dl "patrick@l-spark.com"
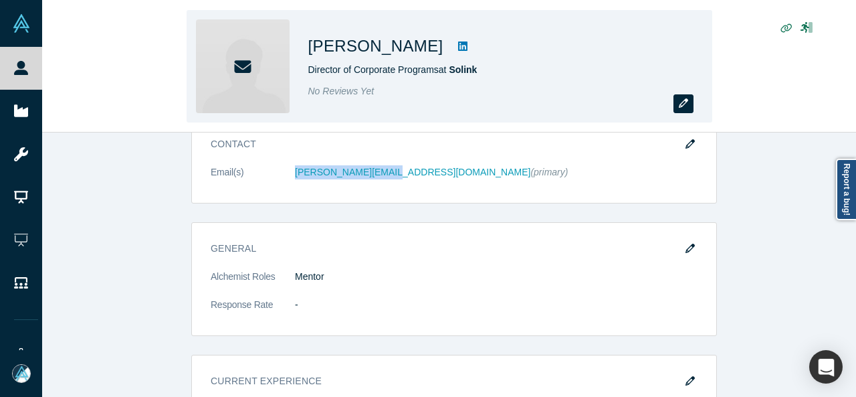
click at [684, 108] on icon "button" at bounding box center [683, 102] width 9 height 9
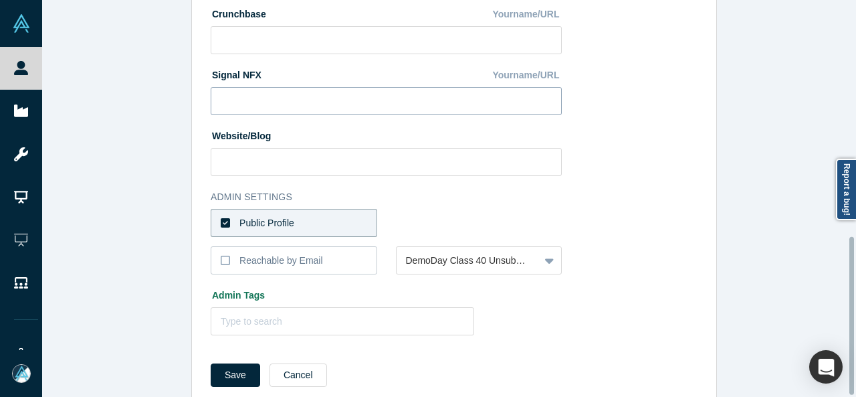
scroll to position [594, 0]
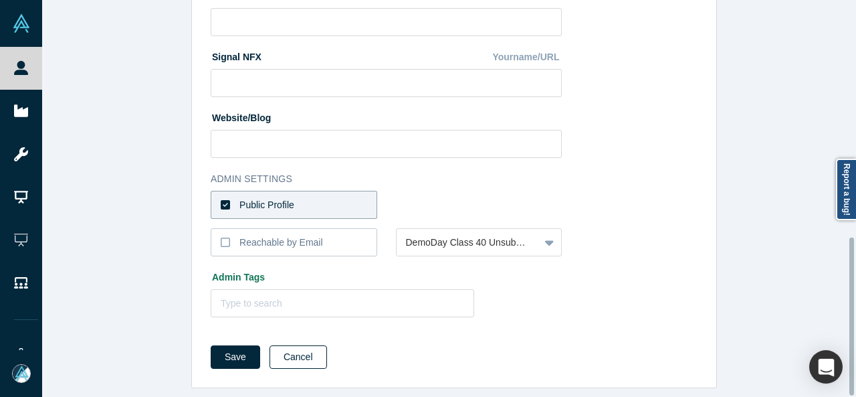
click at [298, 355] on button "Cancel" at bounding box center [299, 356] width 58 height 23
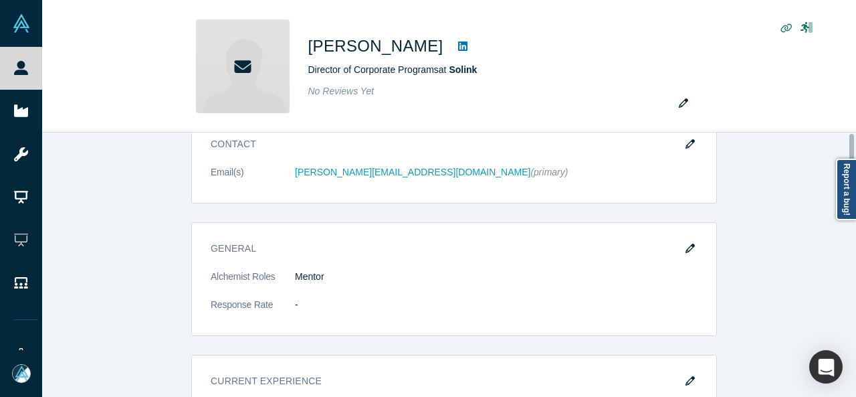
scroll to position [0, 0]
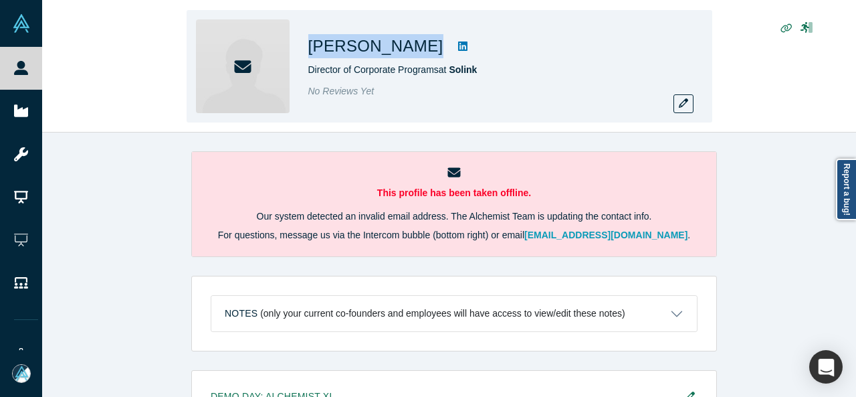
drag, startPoint x: 306, startPoint y: 50, endPoint x: 404, endPoint y: 45, distance: 98.5
click at [404, 45] on div "Patrick White Director of Corporate Programs at Solink No Reviews Yet" at bounding box center [450, 66] width 526 height 112
copy div "Patrick White"
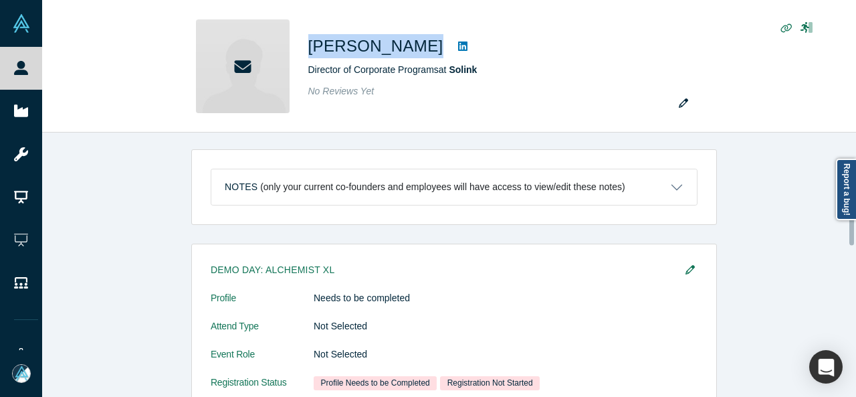
scroll to position [96, 0]
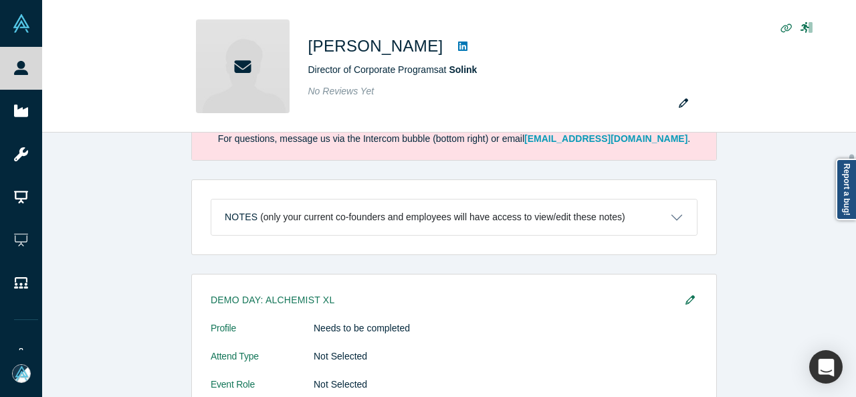
click at [775, 203] on div "This profile has been taken offline. Our system detected an invalid email addre…" at bounding box center [454, 269] width 824 height 274
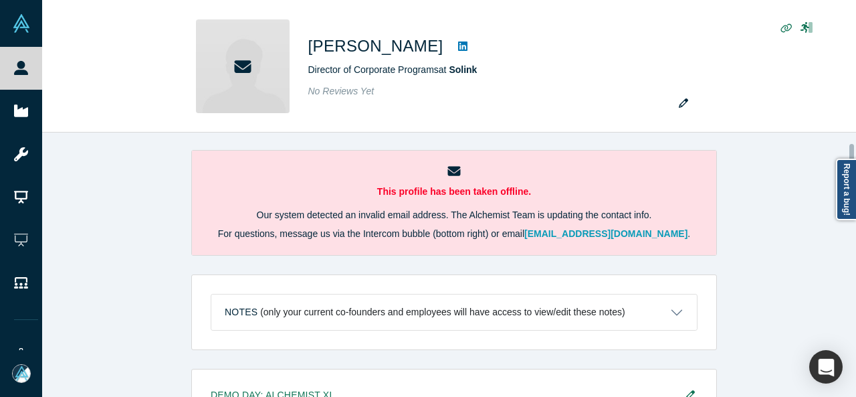
scroll to position [0, 0]
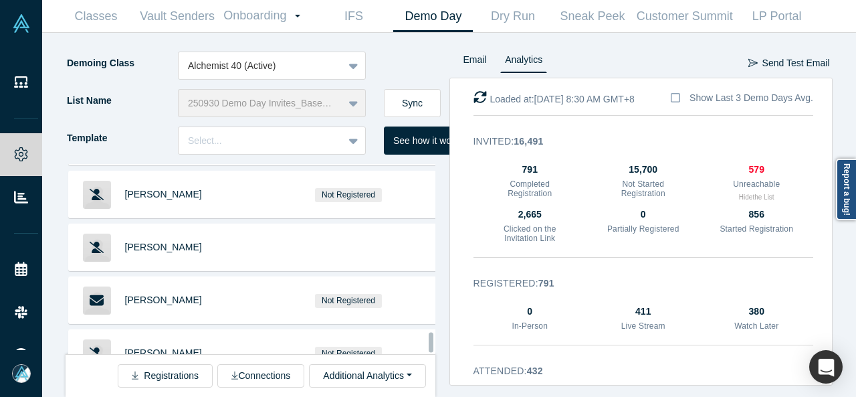
scroll to position [10268, 0]
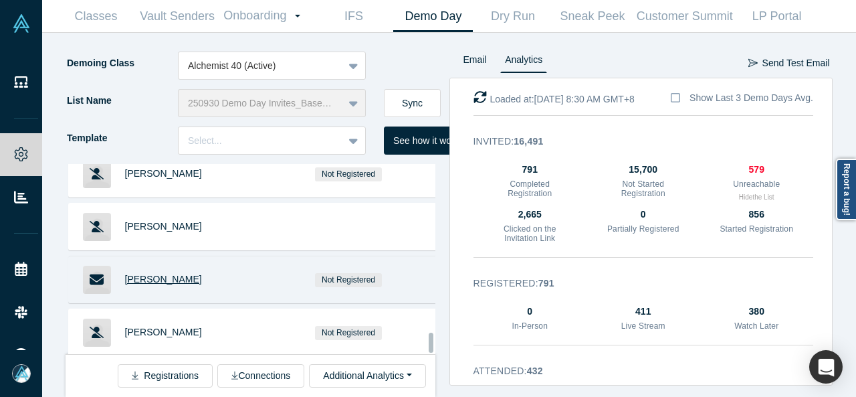
click at [151, 274] on span "[PERSON_NAME]" at bounding box center [163, 279] width 77 height 11
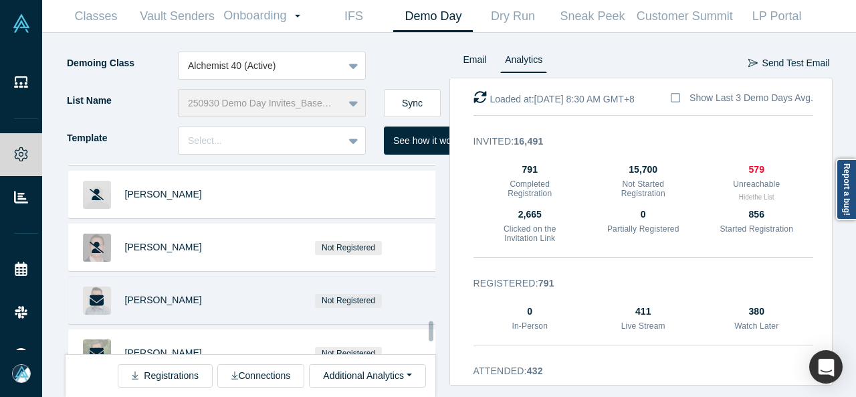
scroll to position [10513, 0]
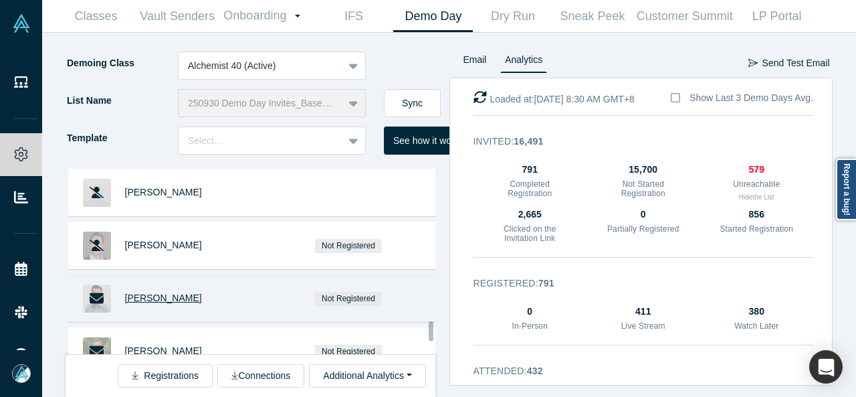
click at [166, 292] on span "[PERSON_NAME]" at bounding box center [163, 297] width 77 height 11
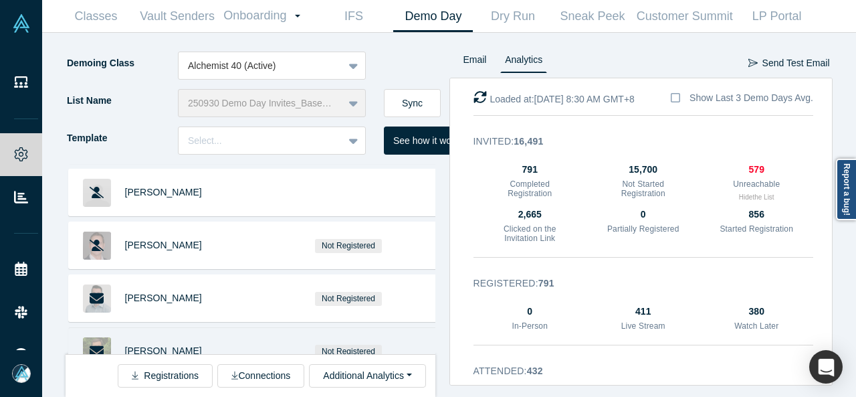
click at [191, 345] on span "[PERSON_NAME]" at bounding box center [163, 350] width 77 height 11
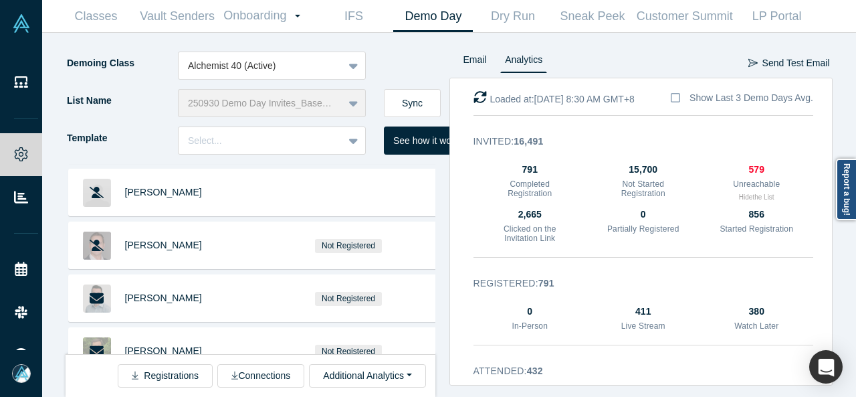
click at [171, 396] on span "[PERSON_NAME]" at bounding box center [163, 403] width 77 height 11
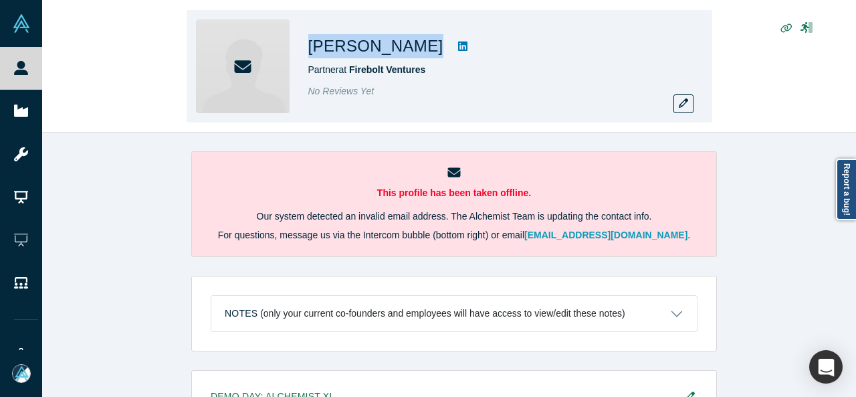
drag, startPoint x: 314, startPoint y: 46, endPoint x: 396, endPoint y: 48, distance: 82.3
click at [396, 48] on div "[PERSON_NAME]" at bounding box center [495, 46] width 375 height 24
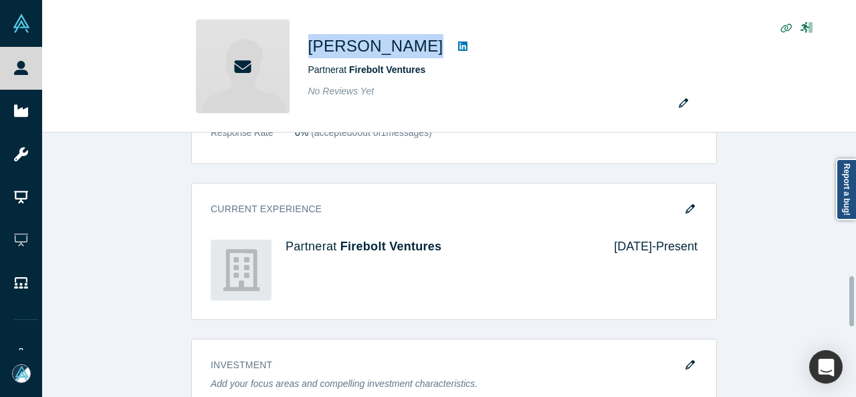
scroll to position [803, 0]
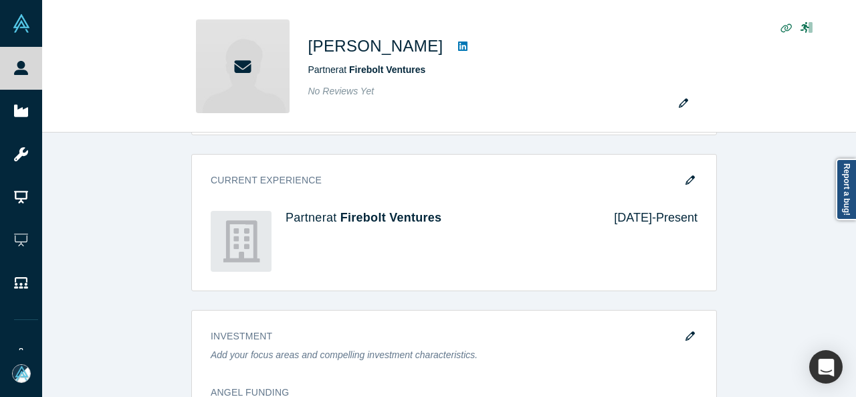
click at [769, 207] on div "Demo Day: Alchemist XL Profile Needs to be completed Attend Type Not Selected E…" at bounding box center [454, 135] width 824 height 1136
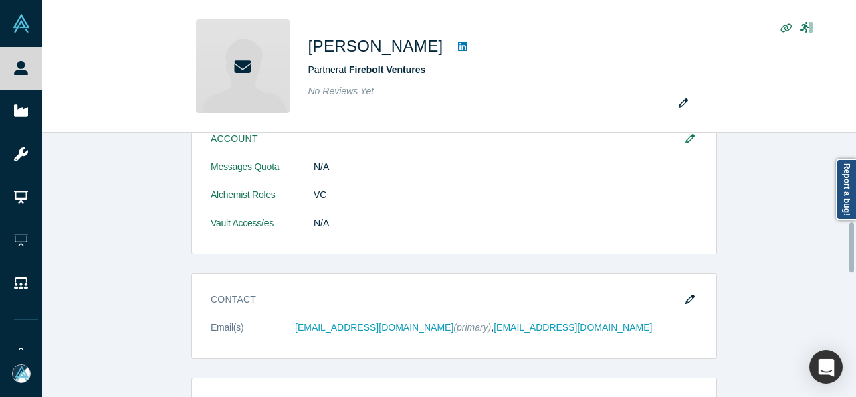
scroll to position [468, 0]
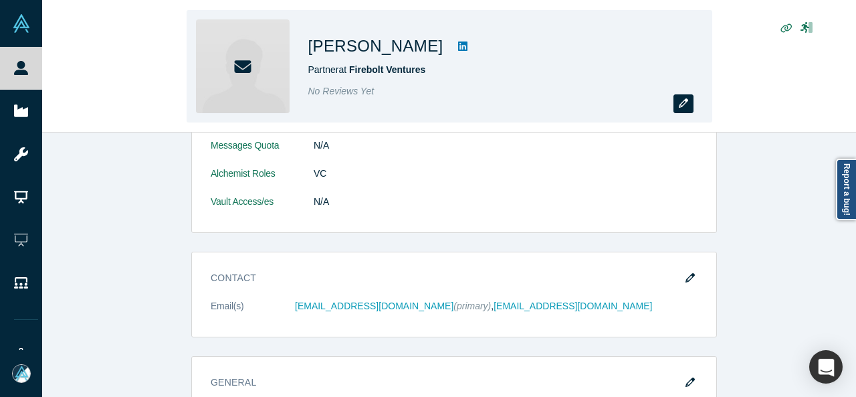
click at [681, 100] on icon "button" at bounding box center [683, 102] width 9 height 9
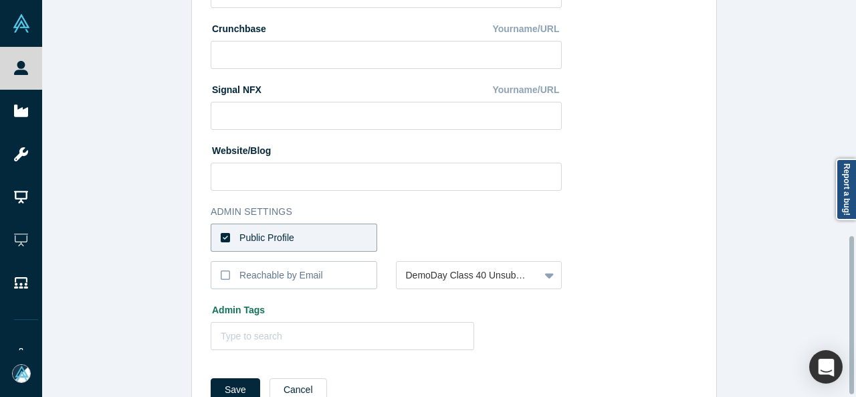
scroll to position [594, 0]
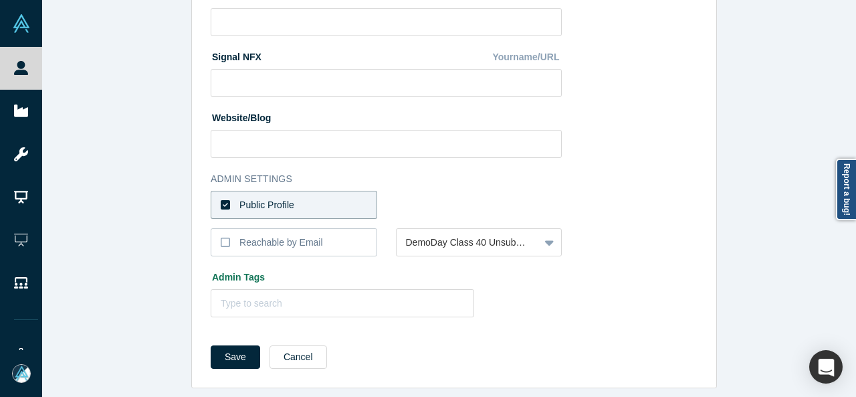
click at [328, 195] on label "Public Profile" at bounding box center [294, 205] width 167 height 28
click at [0, 0] on input "Public Profile" at bounding box center [0, 0] width 0 height 0
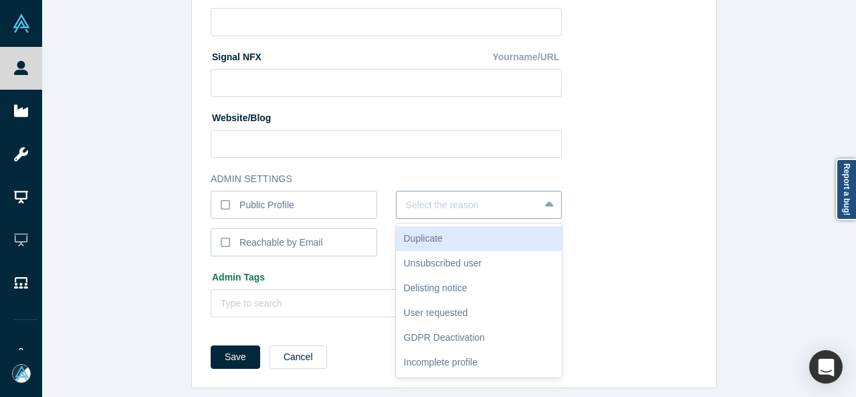
click at [461, 202] on div at bounding box center [468, 205] width 124 height 17
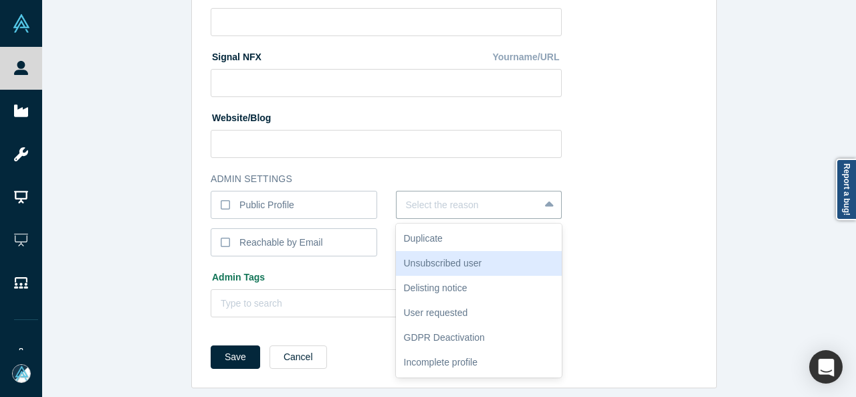
click at [443, 258] on div "Unsubscribed user" at bounding box center [479, 263] width 167 height 25
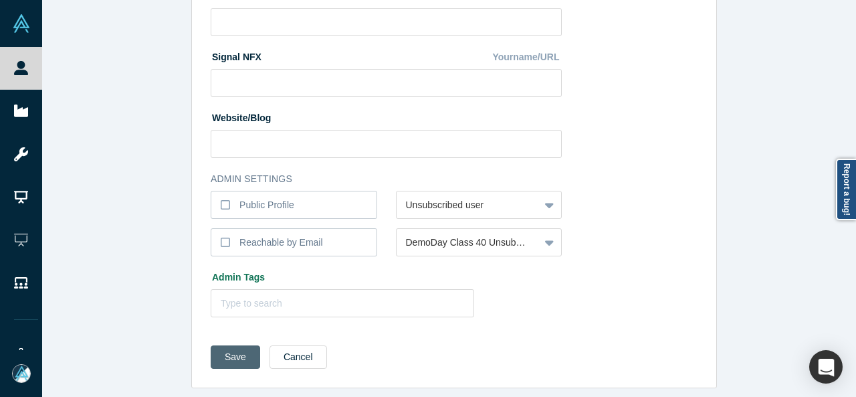
click at [238, 346] on button "Save" at bounding box center [236, 356] width 50 height 23
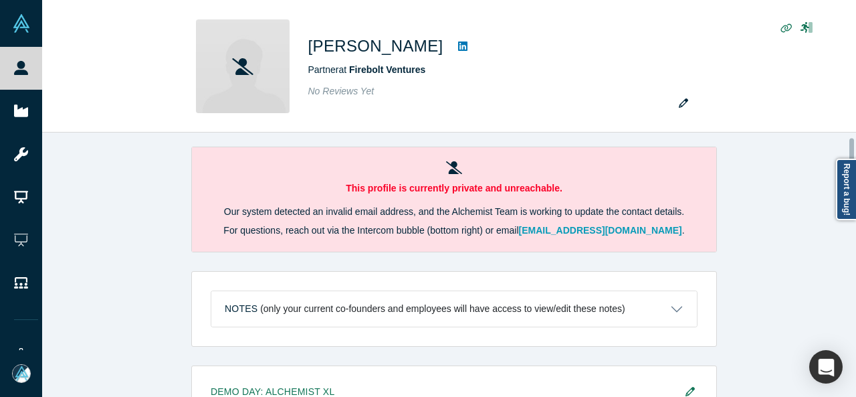
scroll to position [0, 0]
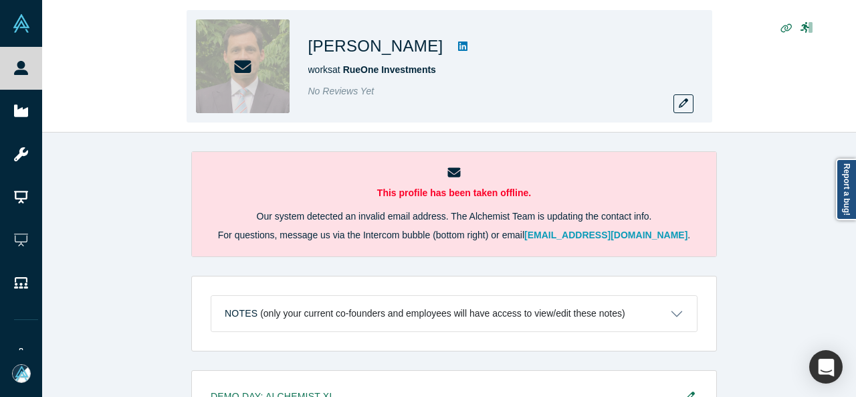
drag, startPoint x: 305, startPoint y: 50, endPoint x: 444, endPoint y: 54, distance: 139.2
click at [444, 54] on div "[PERSON_NAME] works at RueOne Investments No Reviews Yet" at bounding box center [450, 66] width 526 height 112
copy h1 "[PERSON_NAME]"
copy h1 "Stephen Frangione"
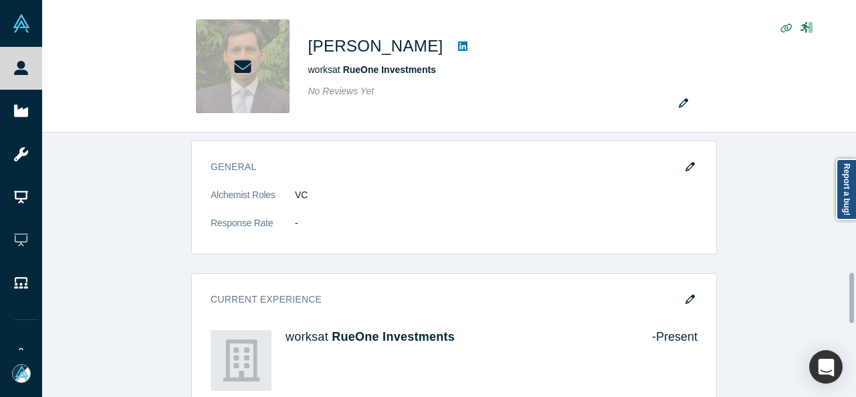
scroll to position [736, 0]
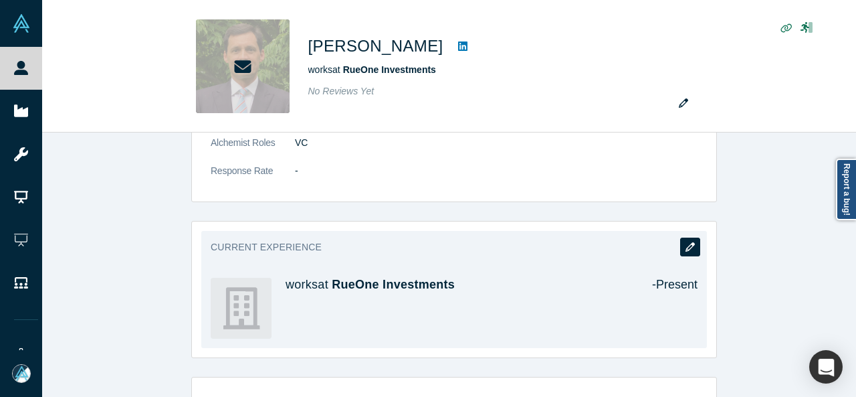
click at [690, 240] on button "button" at bounding box center [690, 247] width 20 height 19
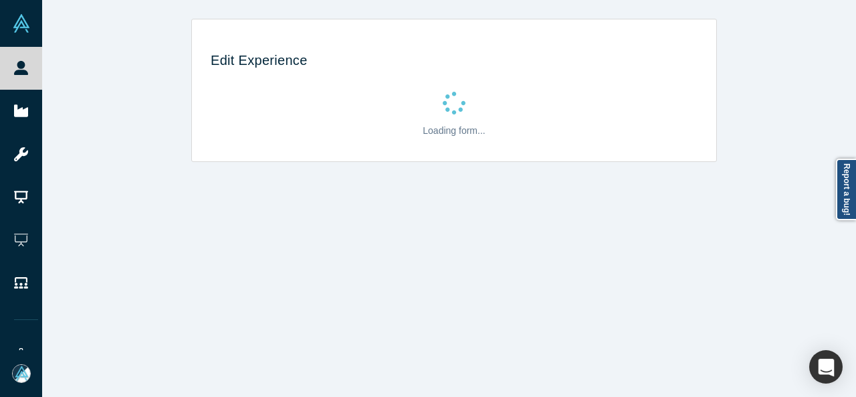
scroll to position [0, 0]
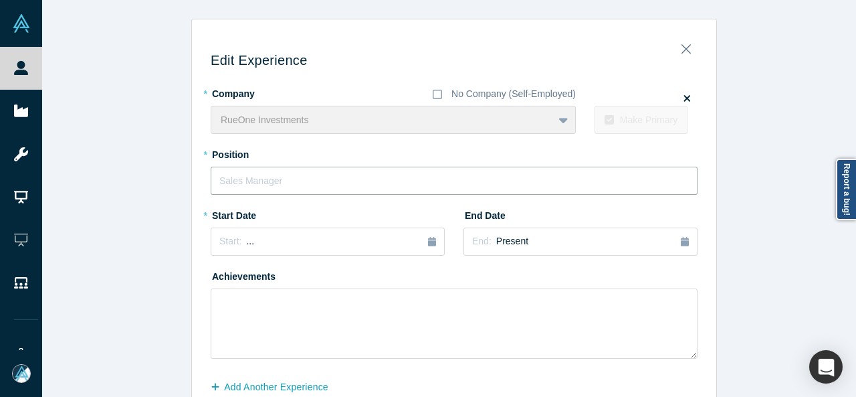
click at [274, 180] on input "text" at bounding box center [454, 181] width 487 height 28
paste input "RueOne Investments logo Chief Operating Officer Chief Operating Officer RueOne …"
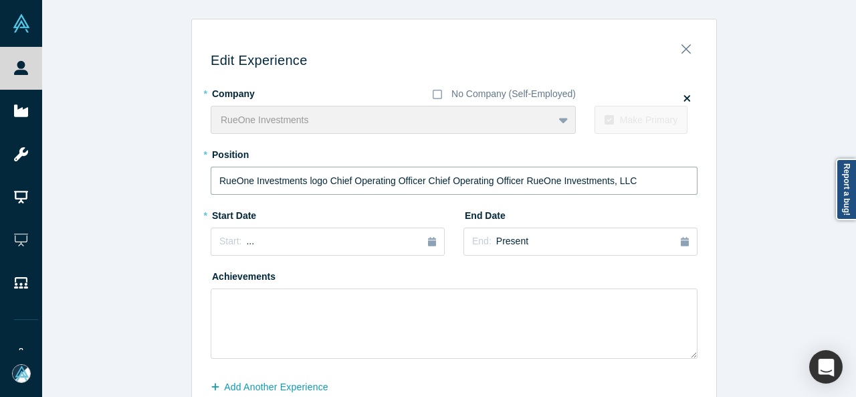
drag, startPoint x: 322, startPoint y: 181, endPoint x: 214, endPoint y: 183, distance: 107.8
click at [214, 183] on input "RueOne Investments logo Chief Operating Officer Chief Operating Officer RueOne …" at bounding box center [454, 181] width 487 height 28
drag, startPoint x: 312, startPoint y: 180, endPoint x: 633, endPoint y: 204, distance: 322.0
click at [633, 205] on div "* Company No Company (Self-Employed) RueOne Investments To pick up a draggable …" at bounding box center [454, 220] width 487 height 276
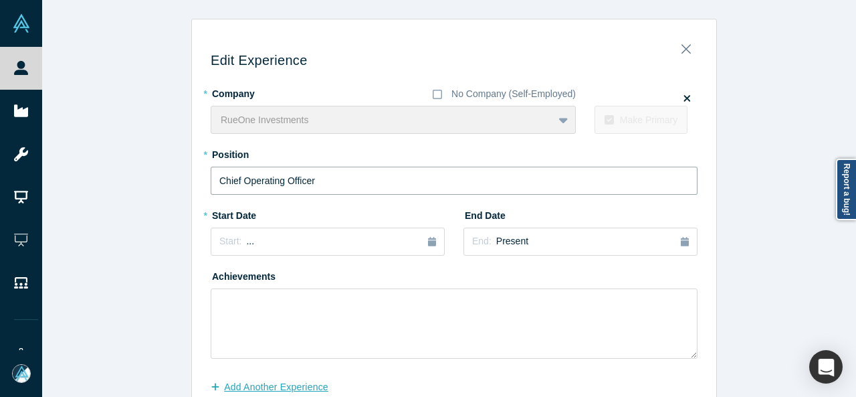
type input "Chief Operating Officer"
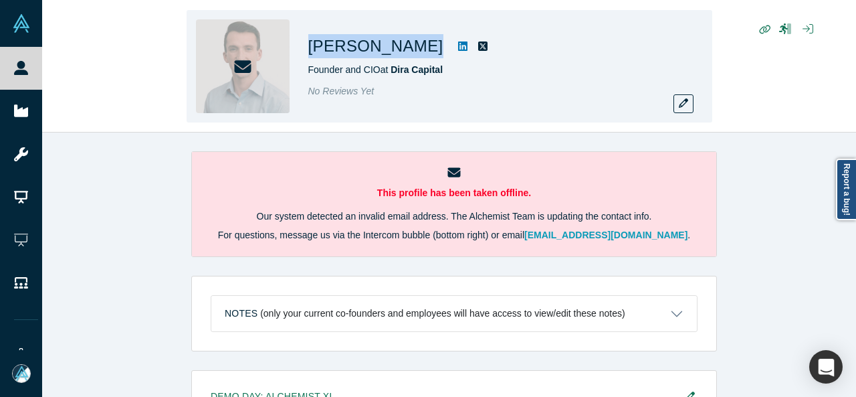
drag, startPoint x: 305, startPoint y: 42, endPoint x: 399, endPoint y: 50, distance: 94.7
click at [399, 50] on div "[PERSON_NAME] Founder and CIO at Dira Capital No Reviews Yet" at bounding box center [450, 66] width 526 height 112
copy div "[PERSON_NAME]"
click at [676, 100] on button "button" at bounding box center [684, 103] width 20 height 19
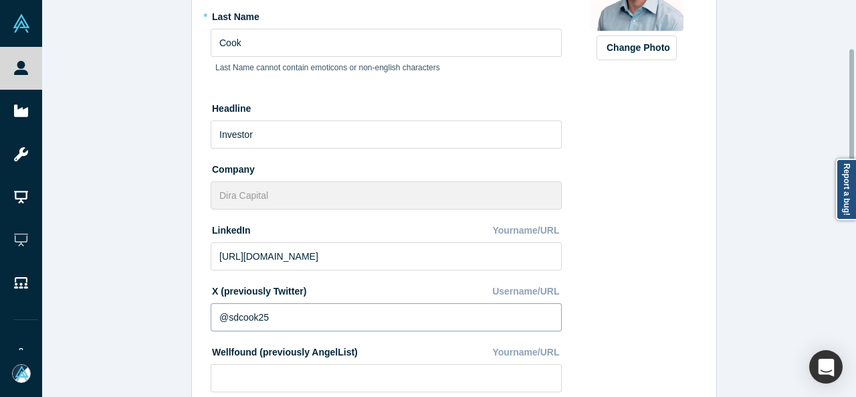
scroll to position [201, 0]
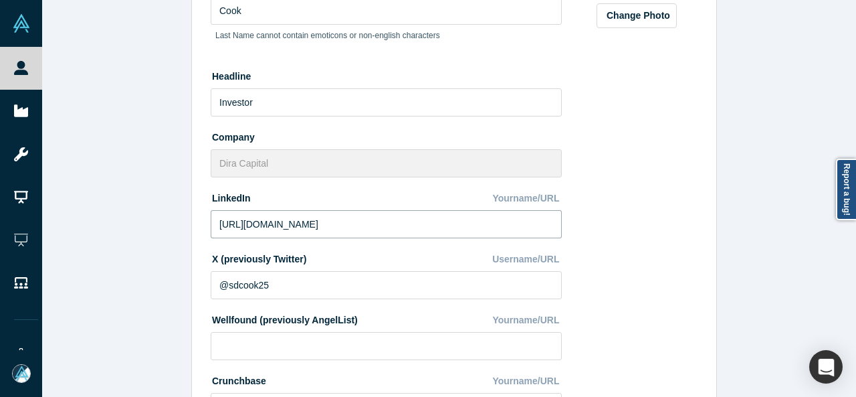
drag, startPoint x: 395, startPoint y: 224, endPoint x: 181, endPoint y: 228, distance: 214.1
click at [181, 228] on div "Edit Profile * First Name Steven First Name cannot contain emoticons or non-eng…" at bounding box center [454, 203] width 824 height 407
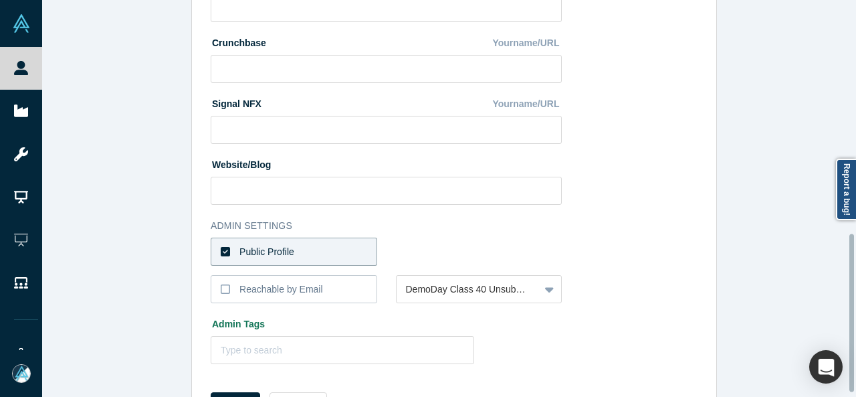
scroll to position [594, 0]
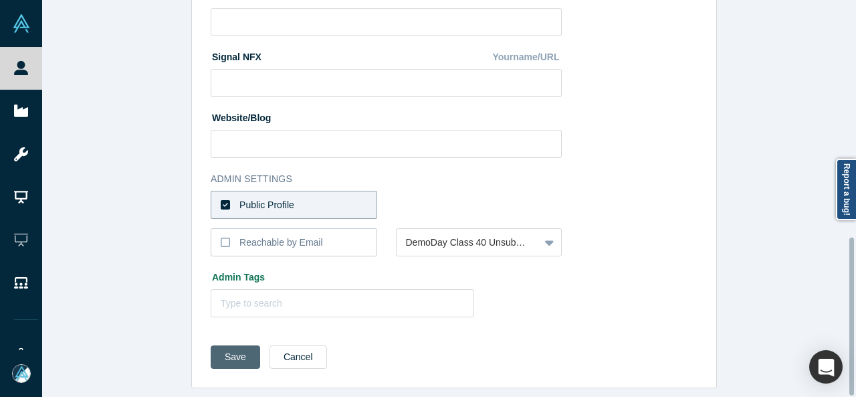
click at [221, 351] on button "Save" at bounding box center [236, 356] width 50 height 23
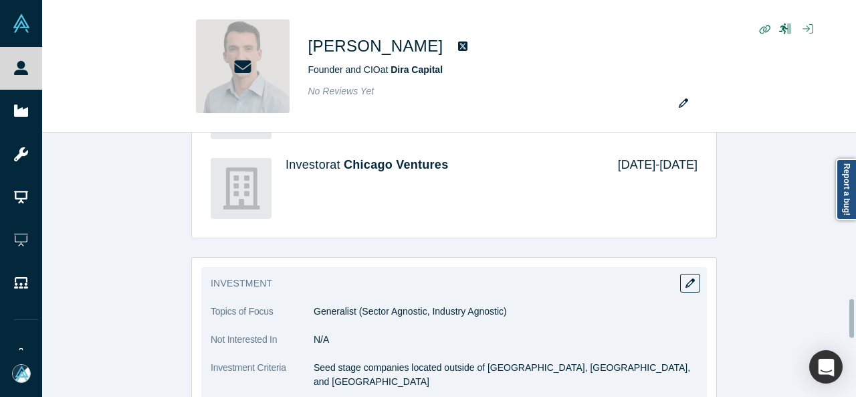
scroll to position [1133, 0]
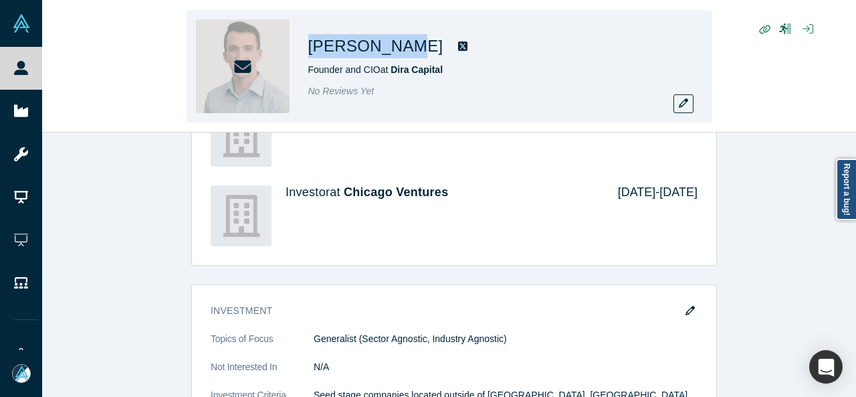
drag, startPoint x: 306, startPoint y: 45, endPoint x: 399, endPoint y: 48, distance: 92.4
click at [399, 48] on div "Steven Cook Founder and CIO at Dira Capital No Reviews Yet" at bounding box center [450, 66] width 526 height 112
copy div "Steven Cook"
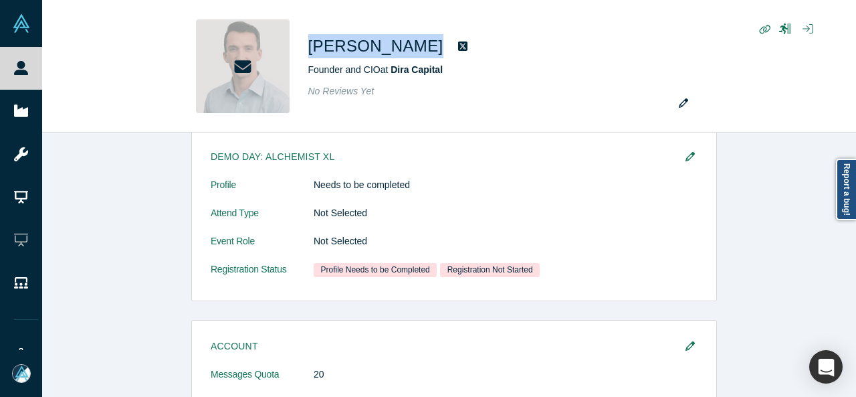
scroll to position [201, 0]
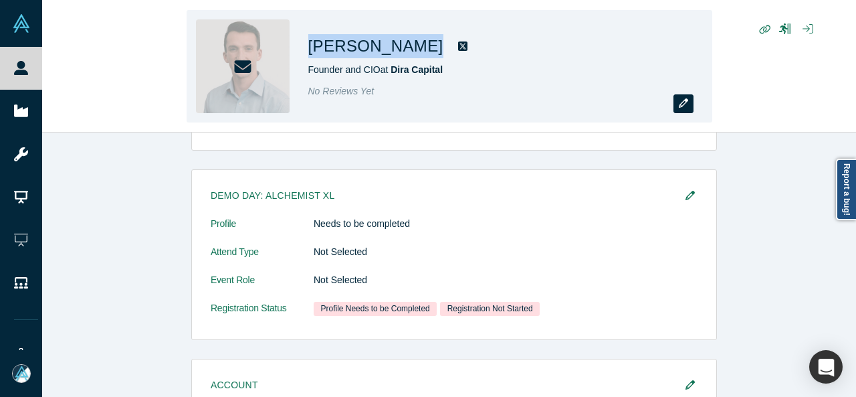
click at [678, 104] on button "button" at bounding box center [684, 103] width 20 height 19
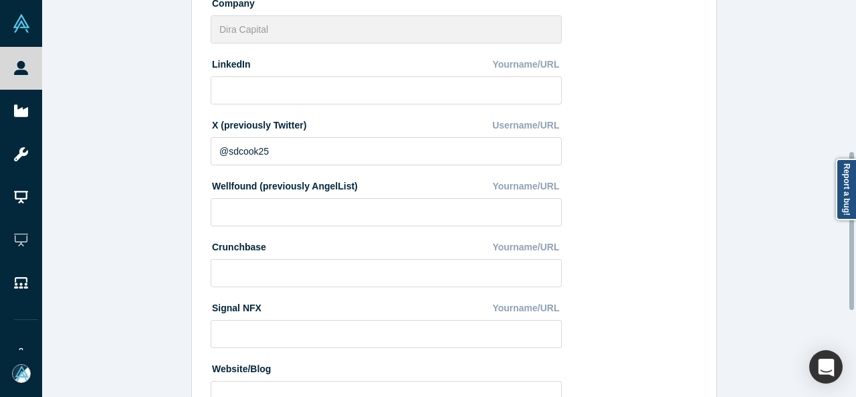
scroll to position [594, 0]
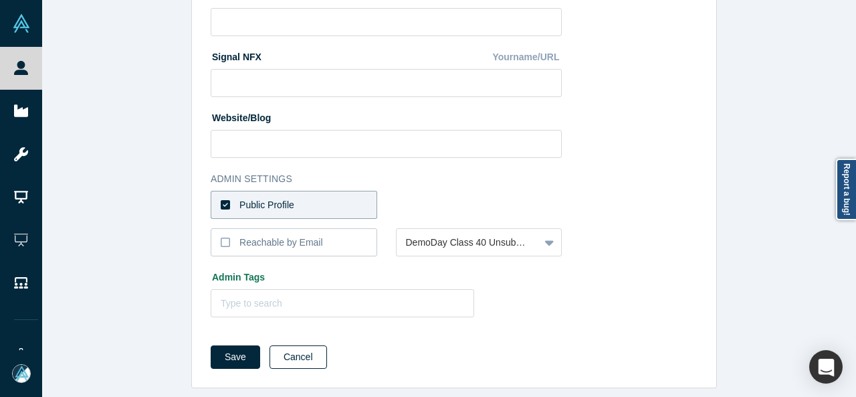
click at [297, 351] on button "Cancel" at bounding box center [299, 356] width 58 height 23
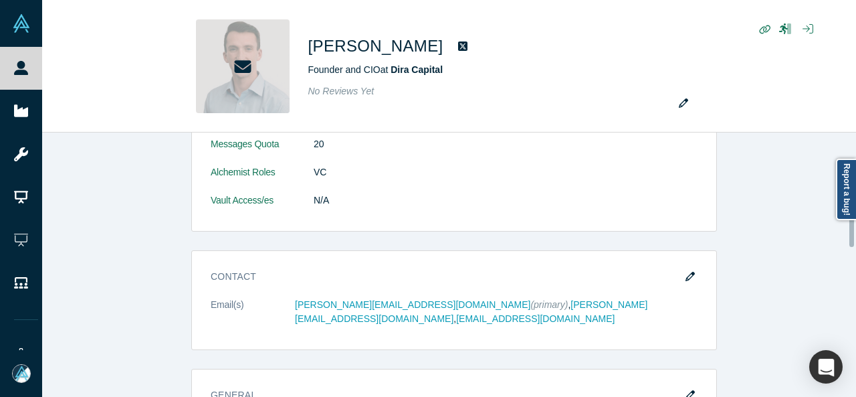
scroll to position [602, 0]
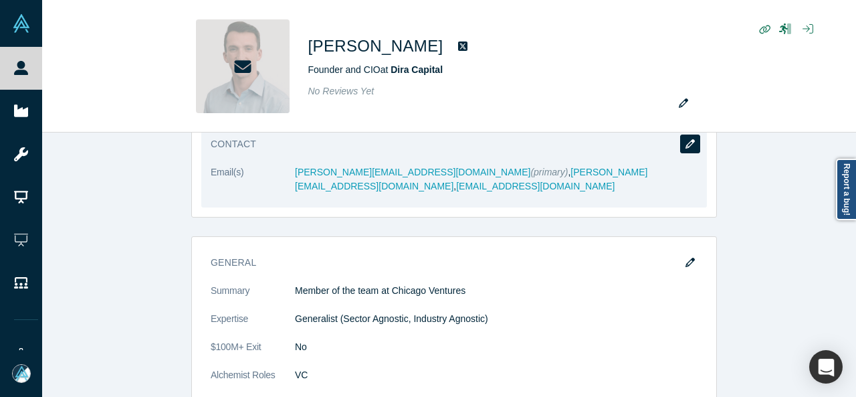
click at [690, 145] on button "button" at bounding box center [690, 143] width 20 height 19
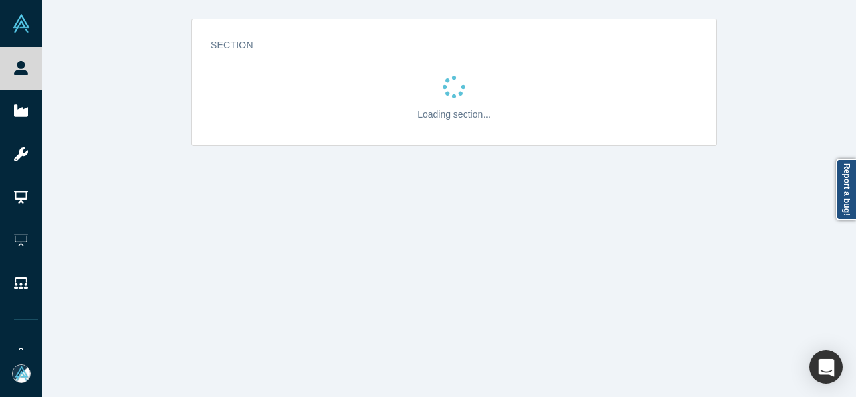
scroll to position [0, 0]
select select "US"
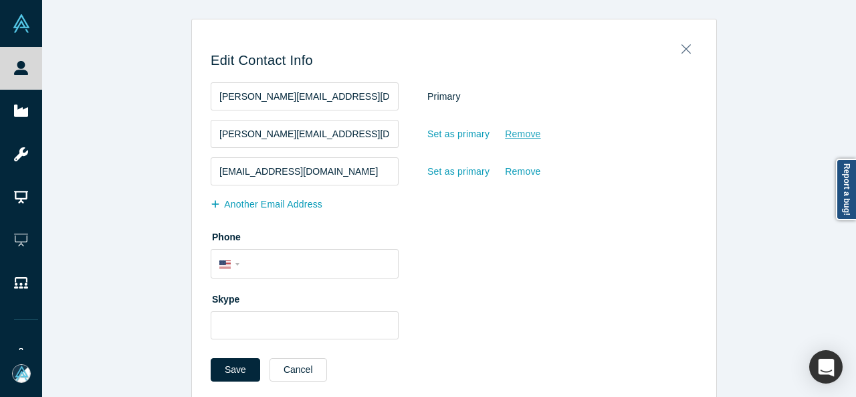
click at [518, 138] on div "Remove" at bounding box center [522, 133] width 37 height 23
click at [0, 0] on input "Remove" at bounding box center [0, 0] width 0 height 0
click at [442, 169] on div "Set as primary" at bounding box center [459, 171] width 64 height 23
click at [0, 0] on input "Set as primary" at bounding box center [0, 0] width 0 height 0
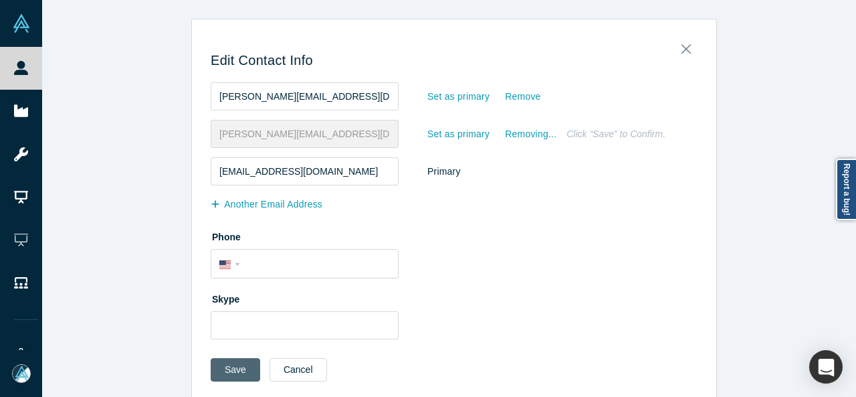
click at [223, 369] on button "Save" at bounding box center [236, 369] width 50 height 23
